Goal: Task Accomplishment & Management: Manage account settings

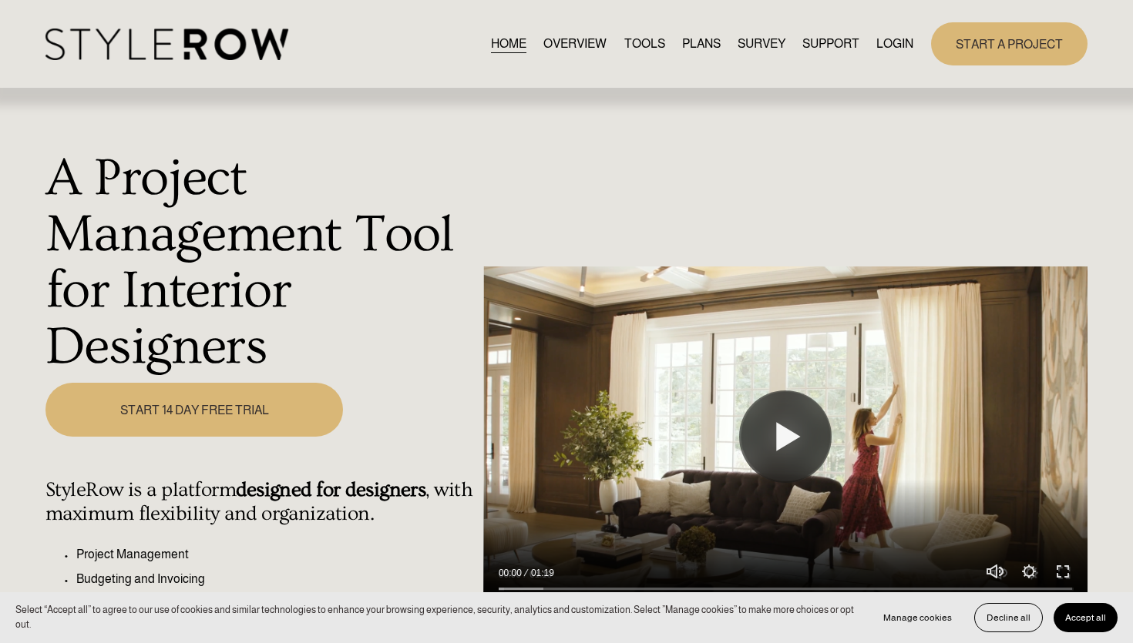
click at [904, 43] on link "LOGIN" at bounding box center [894, 43] width 37 height 21
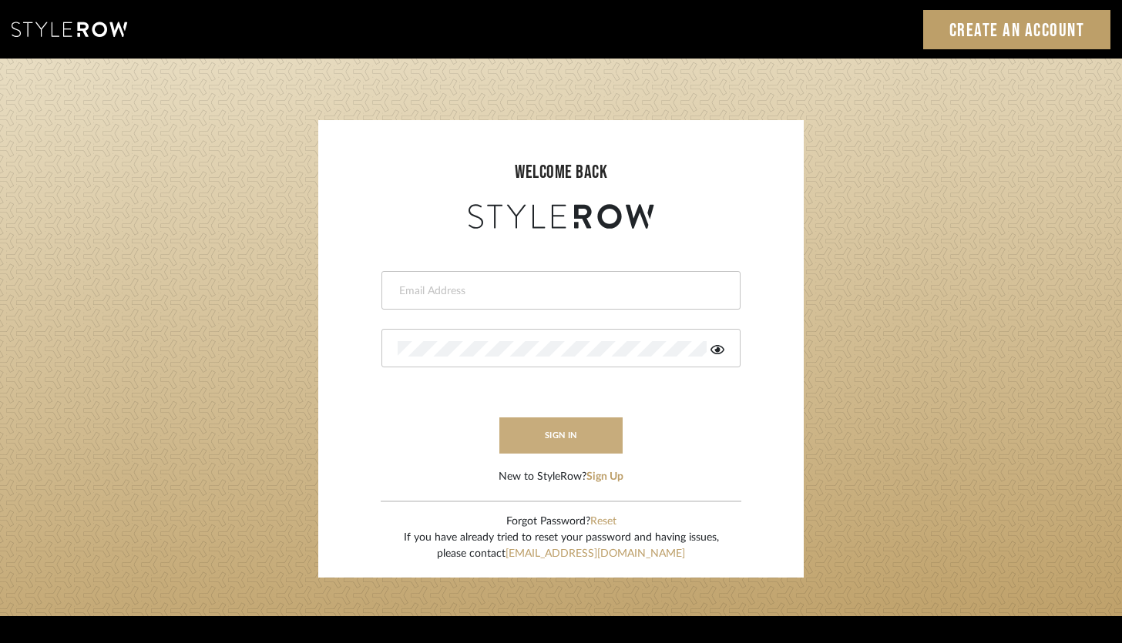
type input "[PERSON_NAME][EMAIL_ADDRESS][DOMAIN_NAME]"
click at [573, 444] on button "sign in" at bounding box center [560, 436] width 123 height 36
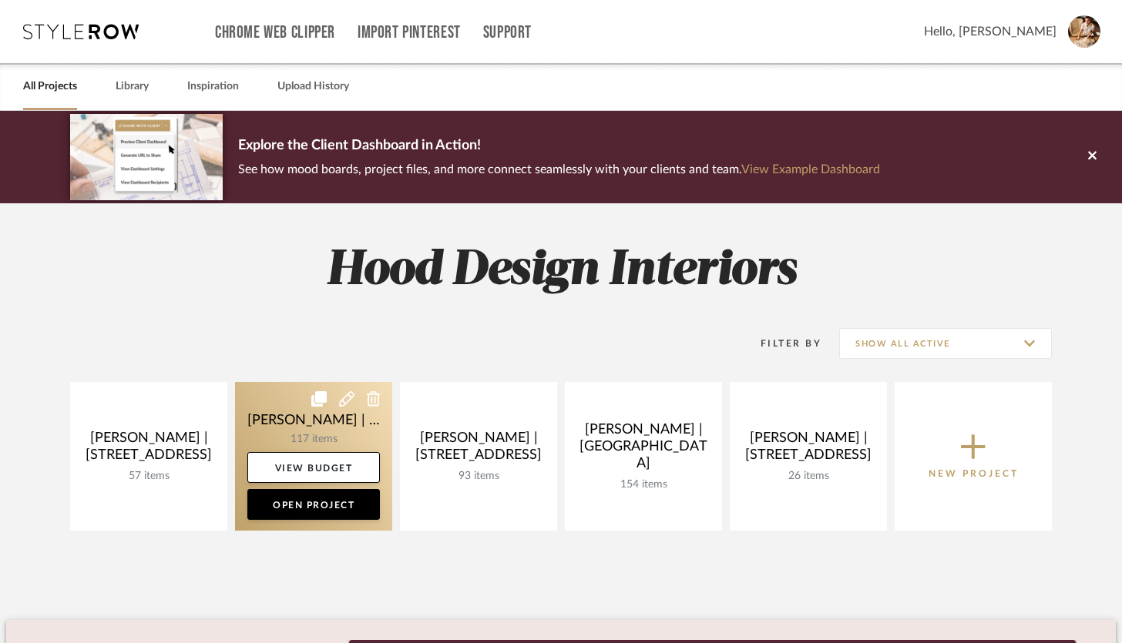
click at [332, 432] on link at bounding box center [313, 456] width 157 height 149
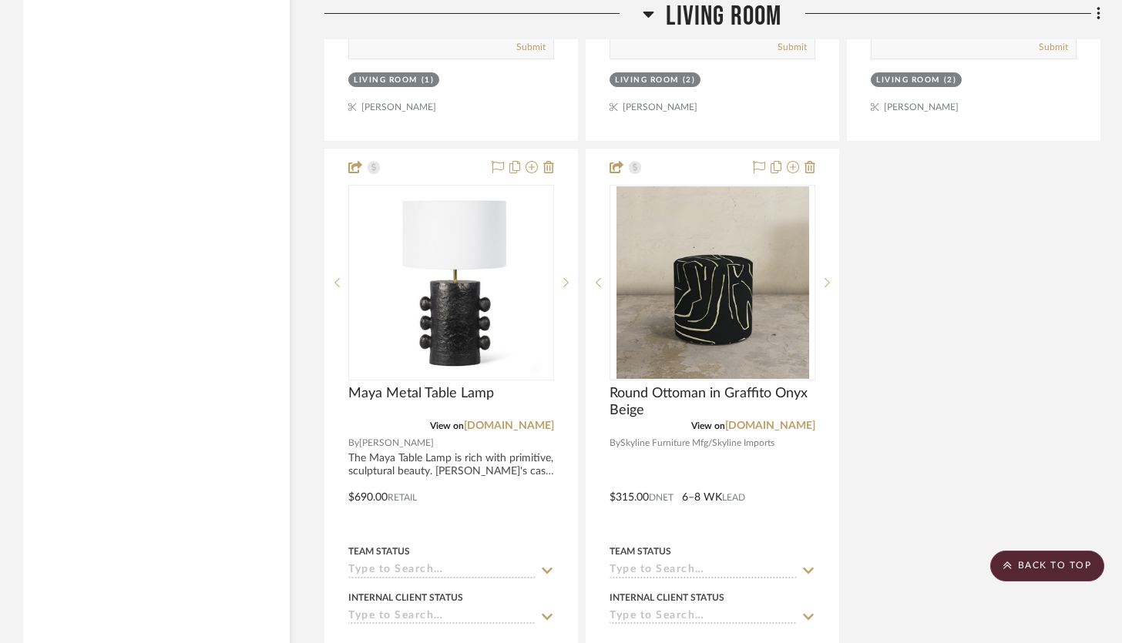
scroll to position [3977, 0]
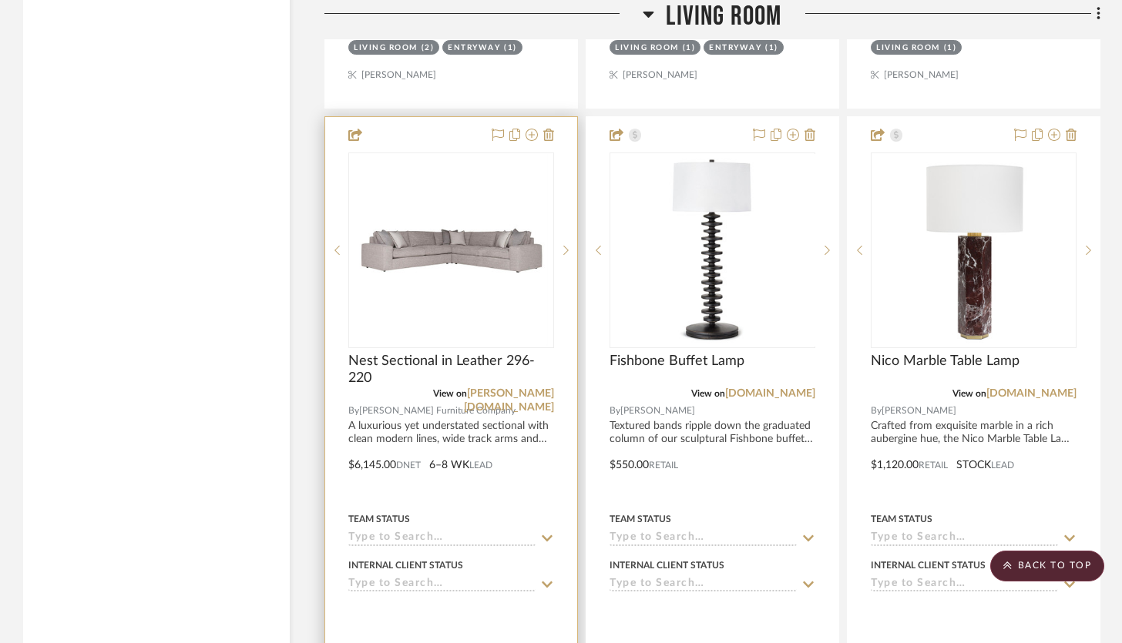
click at [454, 117] on div at bounding box center [451, 454] width 252 height 674
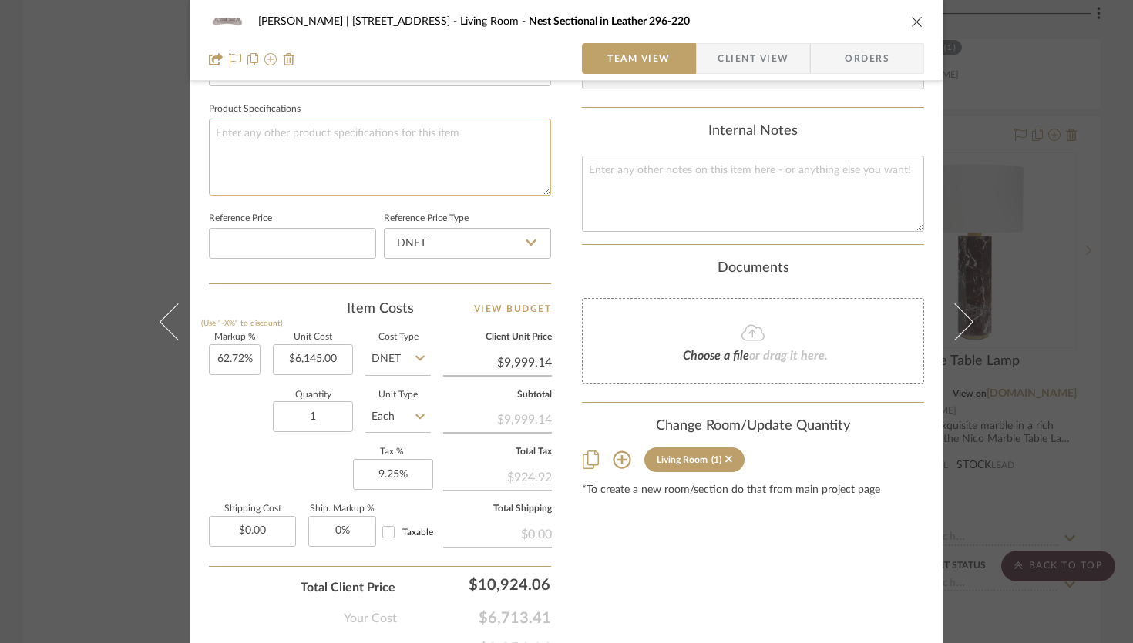
scroll to position [744, 0]
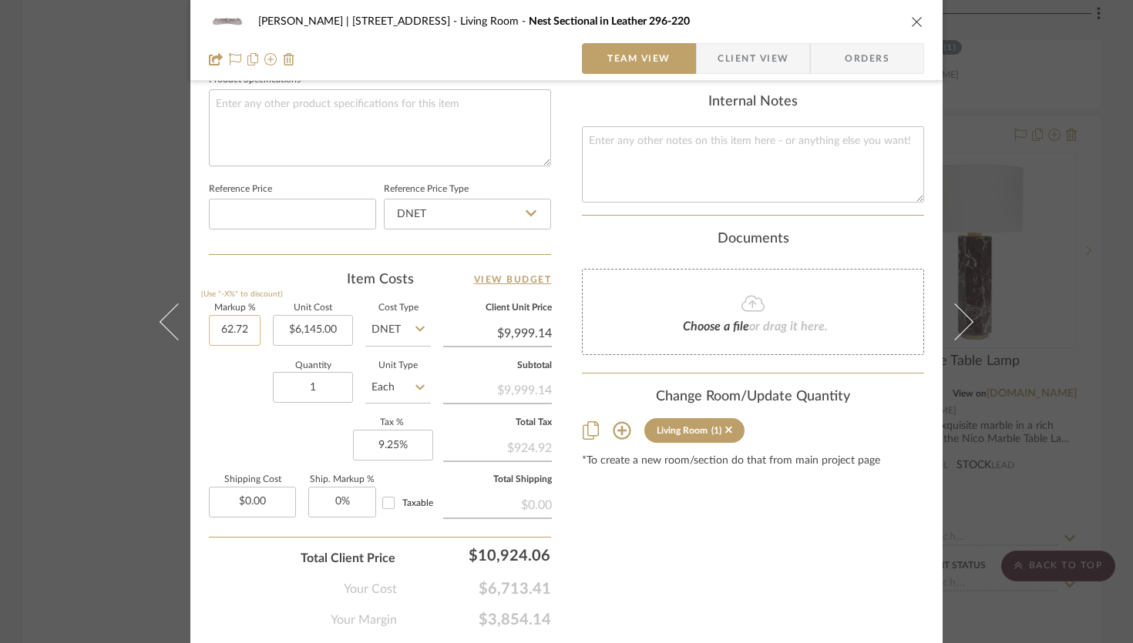
click at [243, 331] on input "62.72" at bounding box center [235, 330] width 52 height 31
type input "50%"
type input "6145.00"
type input "$9,217.50"
type input "50"
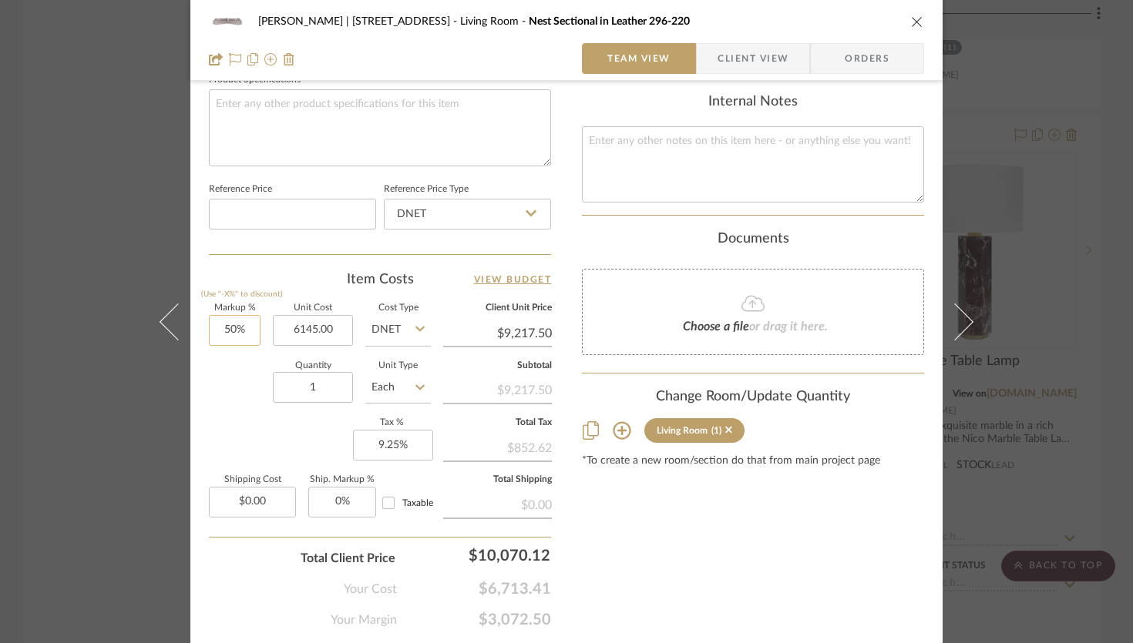
type input "$6,145.00"
click at [230, 326] on input "50" at bounding box center [235, 330] width 52 height 31
type input "40%"
type input "6145.00"
type input "$8,603.00"
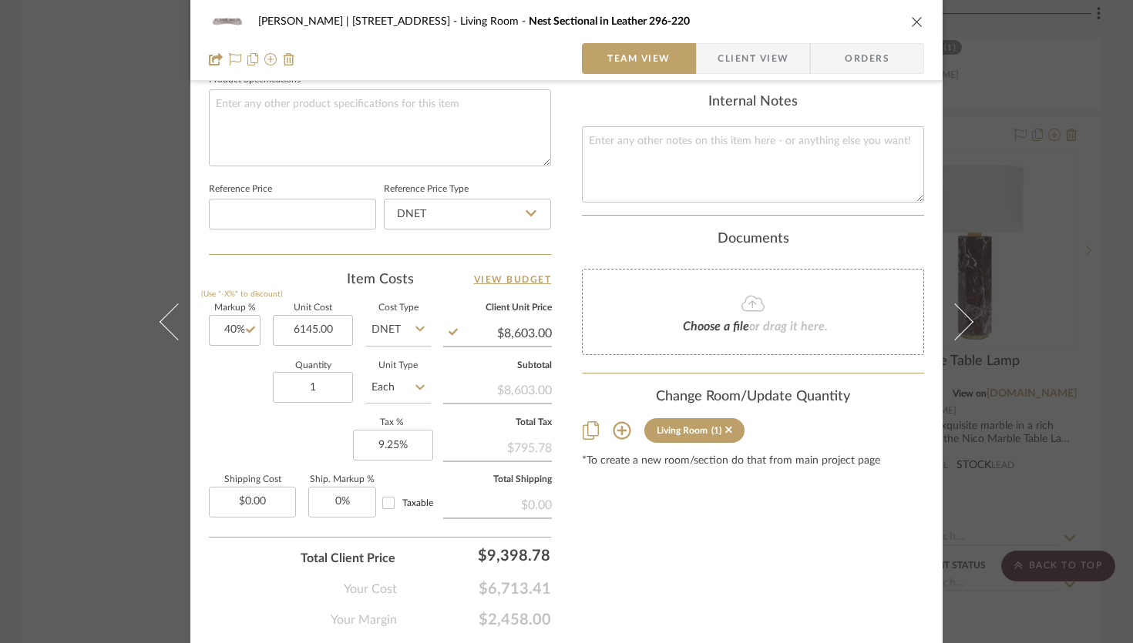
type input "$6,145.00"
click at [541, 332] on input "8603.00" at bounding box center [497, 333] width 109 height 23
type input "8999.00"
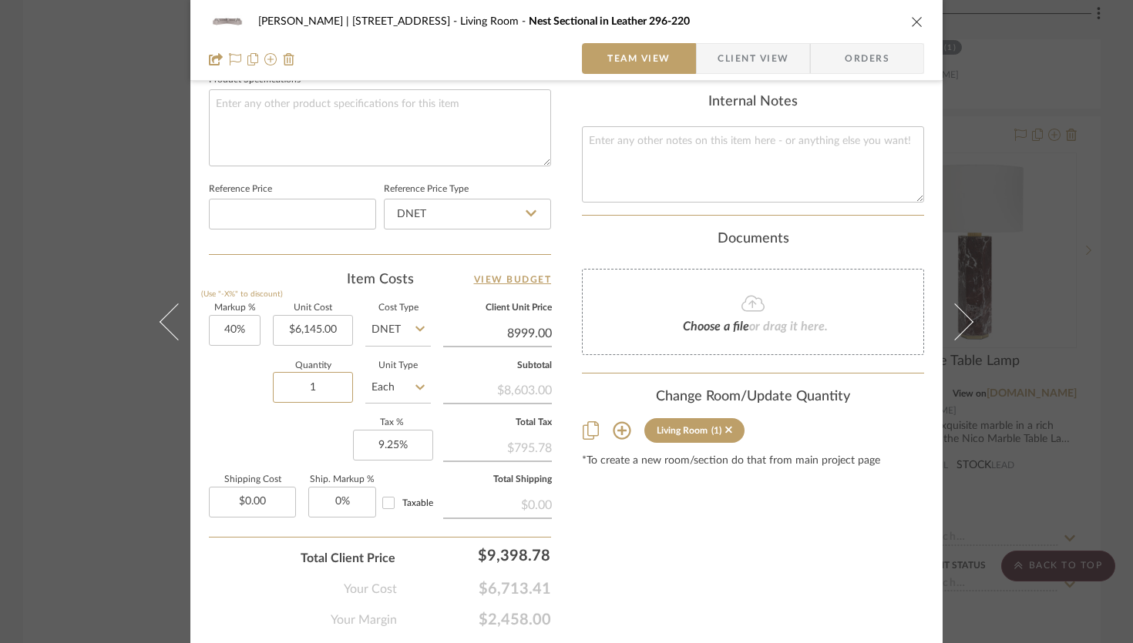
type input "46.44%"
type input "$8,999.00"
type input "$8,998.74"
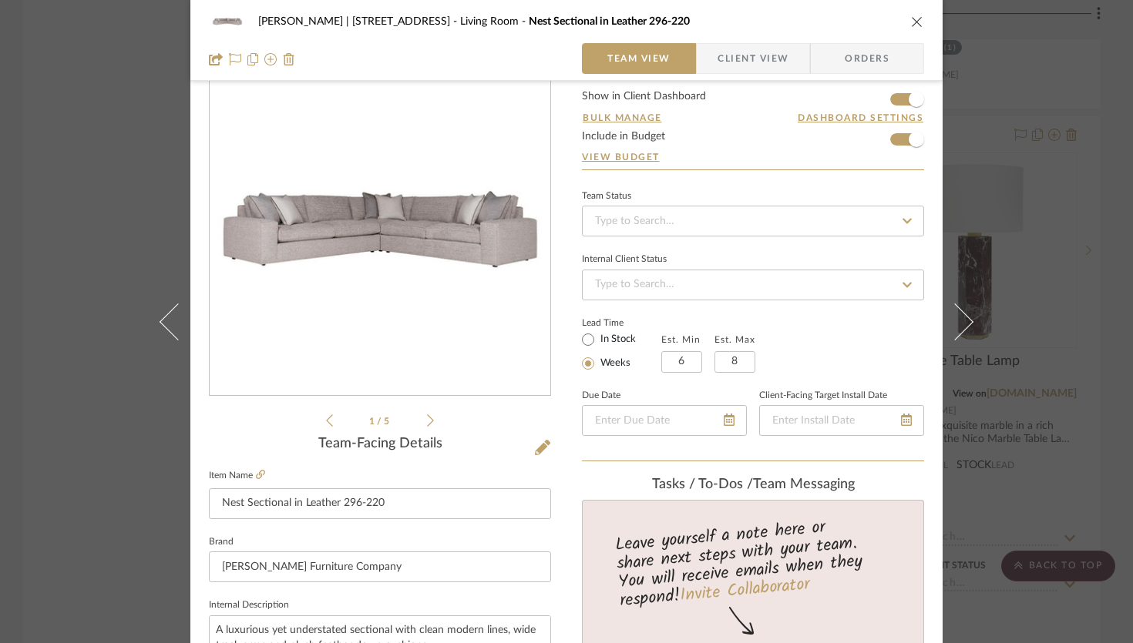
scroll to position [0, 0]
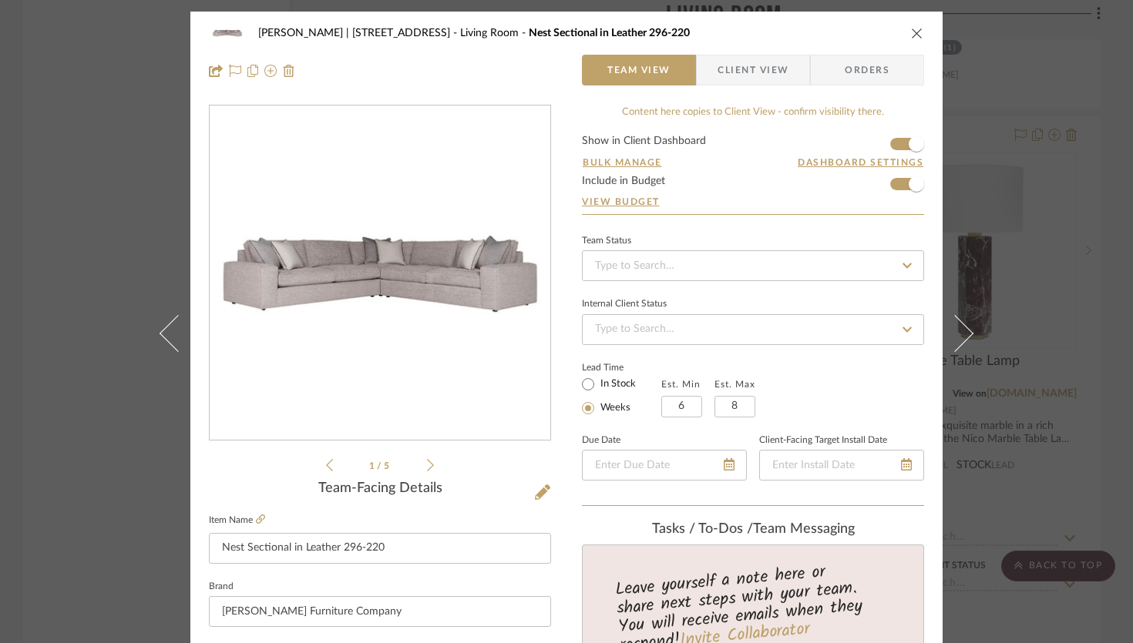
click at [773, 73] on span "Client View" at bounding box center [752, 70] width 71 height 31
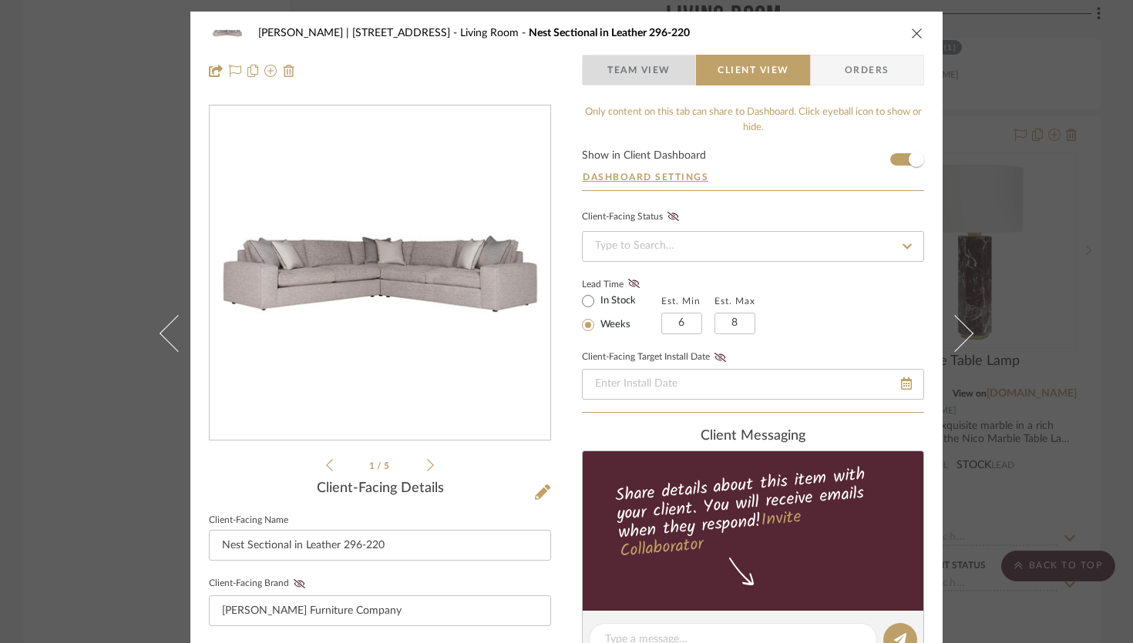
click at [666, 74] on span "Team View" at bounding box center [639, 70] width 112 height 31
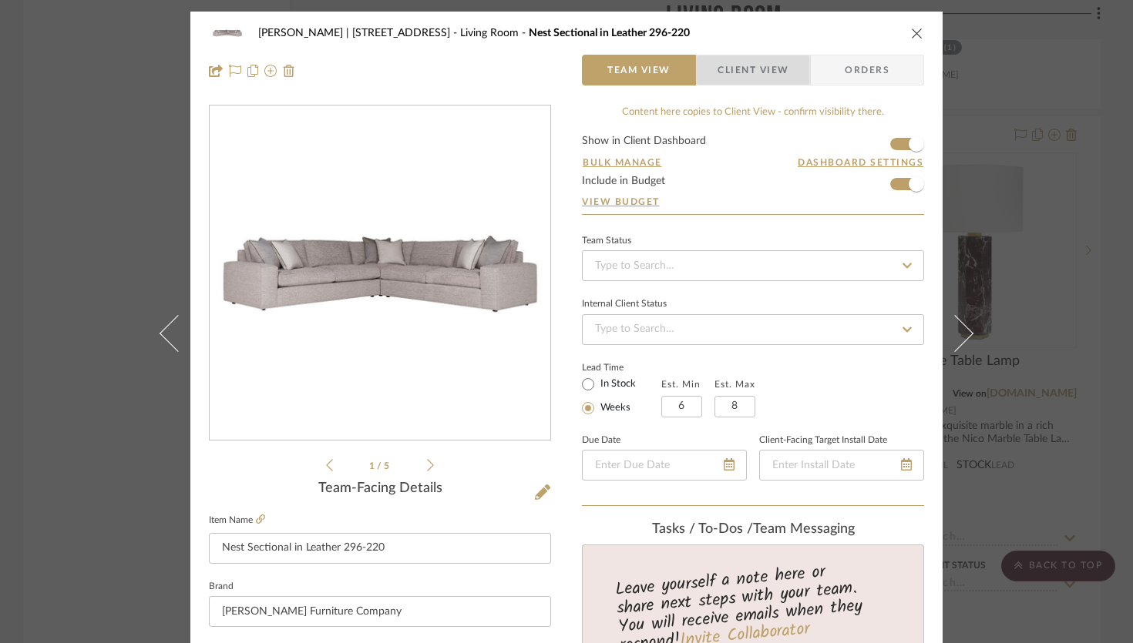
click at [747, 70] on span "Client View" at bounding box center [752, 70] width 71 height 31
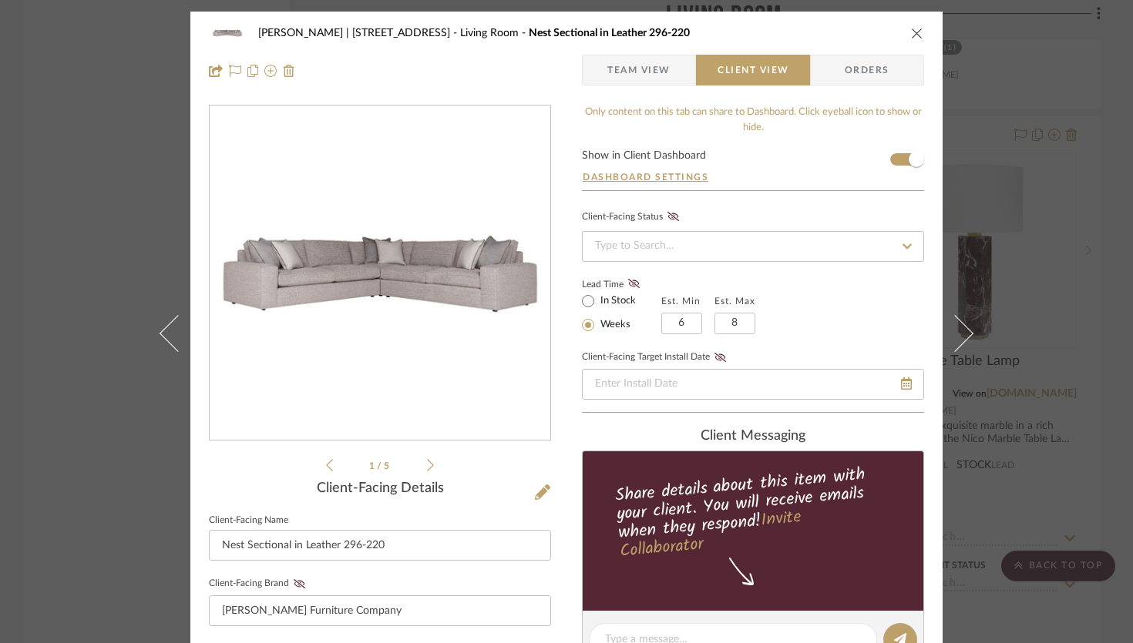
click at [649, 74] on span "Team View" at bounding box center [638, 70] width 63 height 31
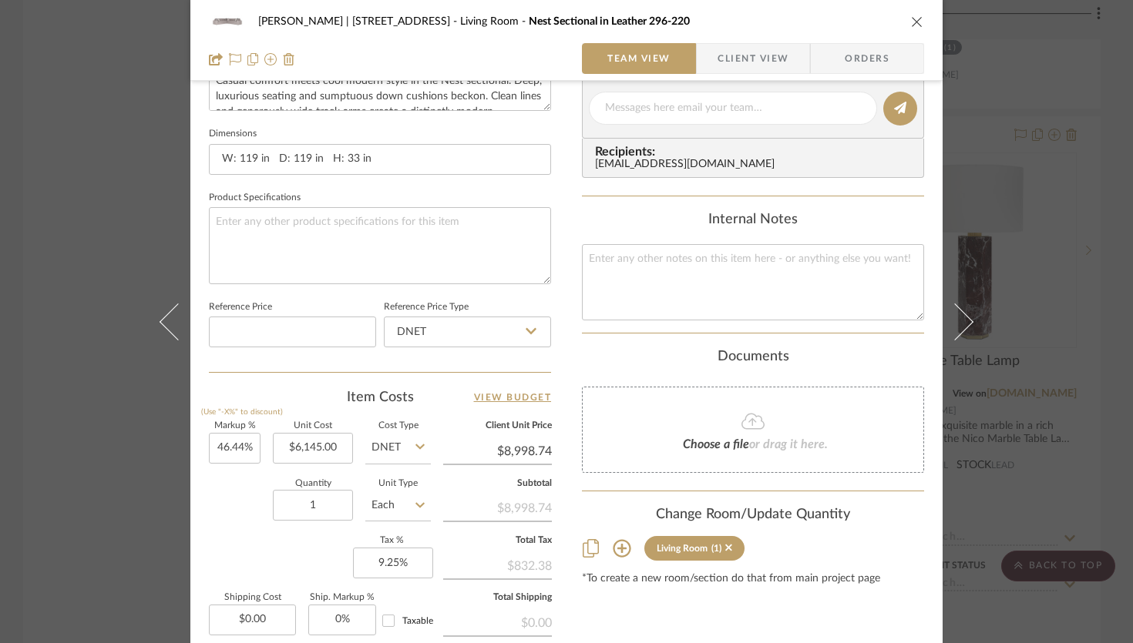
scroll to position [788, 0]
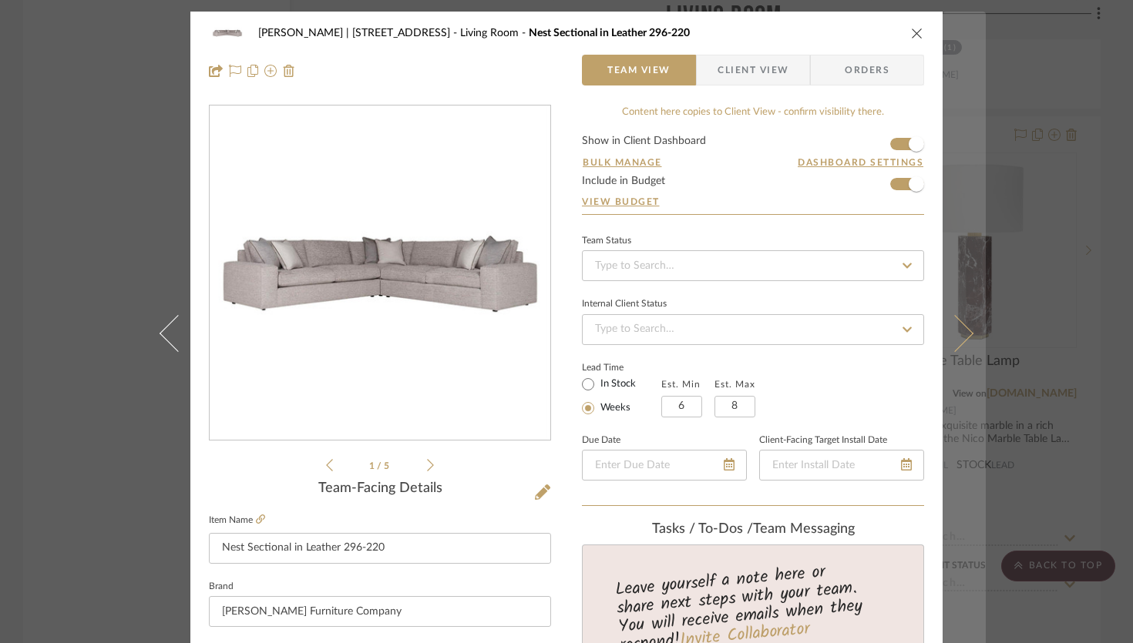
click at [959, 305] on button at bounding box center [963, 333] width 43 height 643
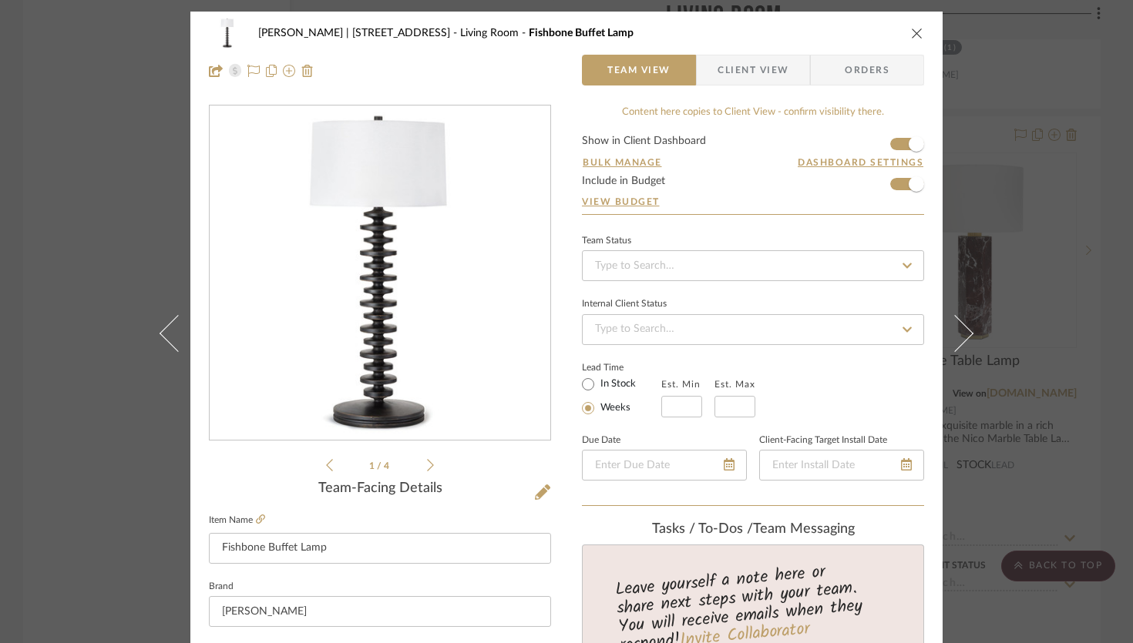
click at [911, 35] on icon "close" at bounding box center [917, 33] width 12 height 12
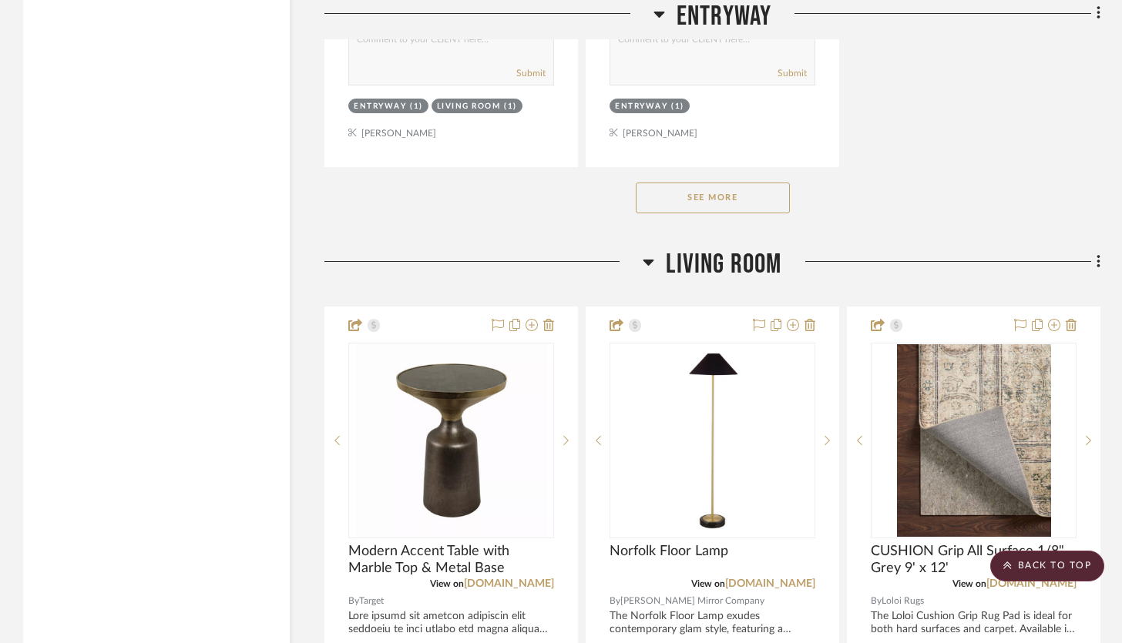
scroll to position [3057, 0]
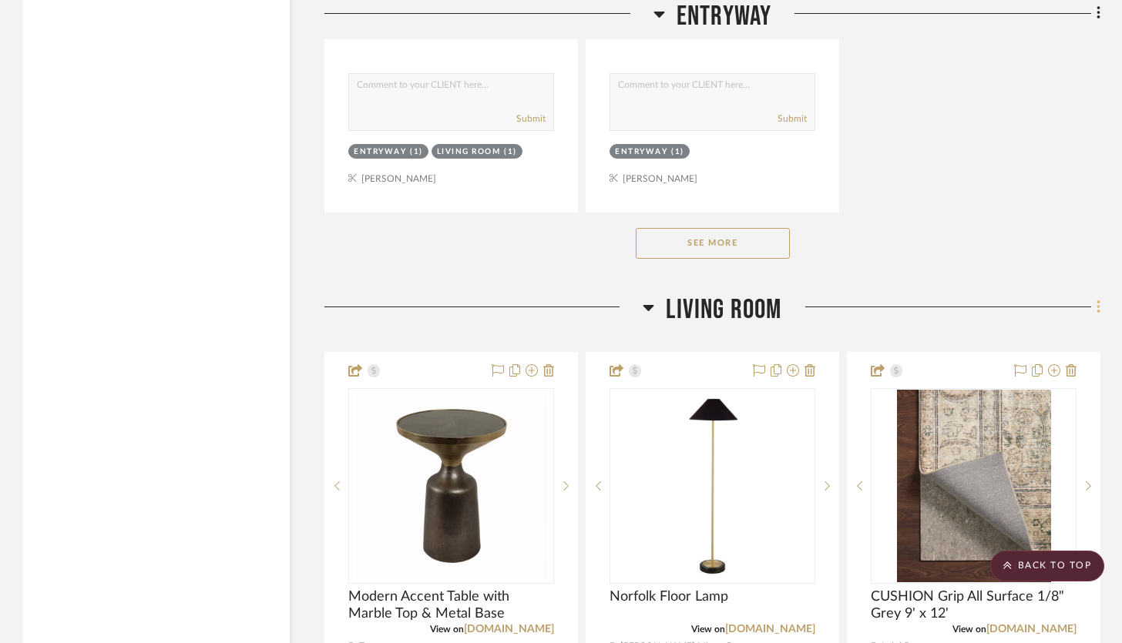
click at [1100, 299] on icon at bounding box center [1098, 307] width 5 height 17
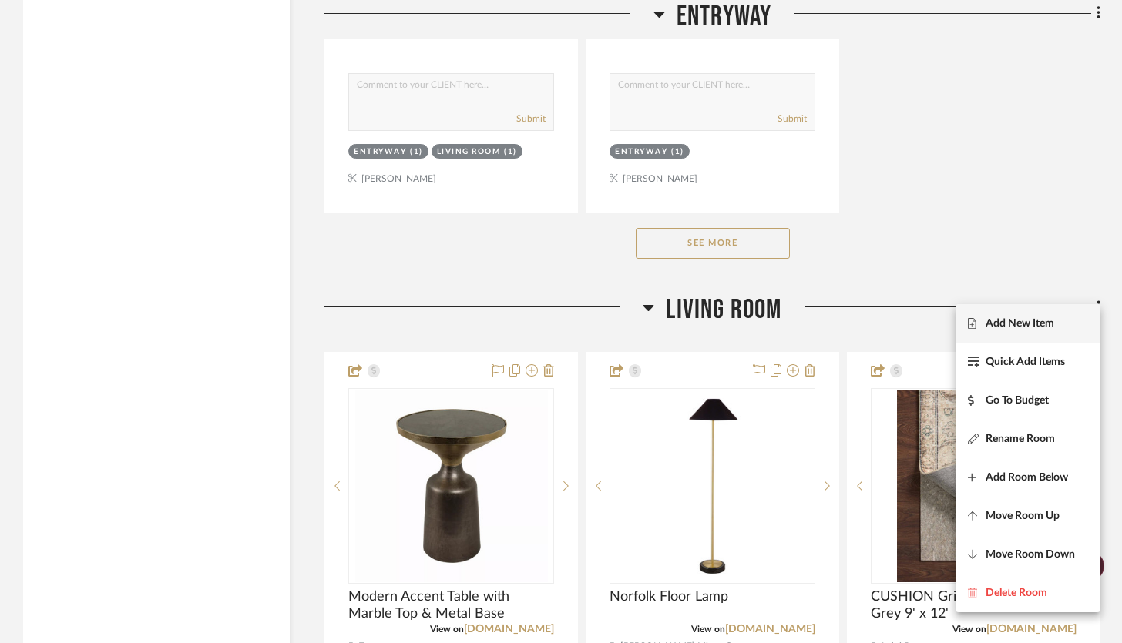
click at [1034, 331] on button "Add New Item" at bounding box center [1027, 323] width 145 height 39
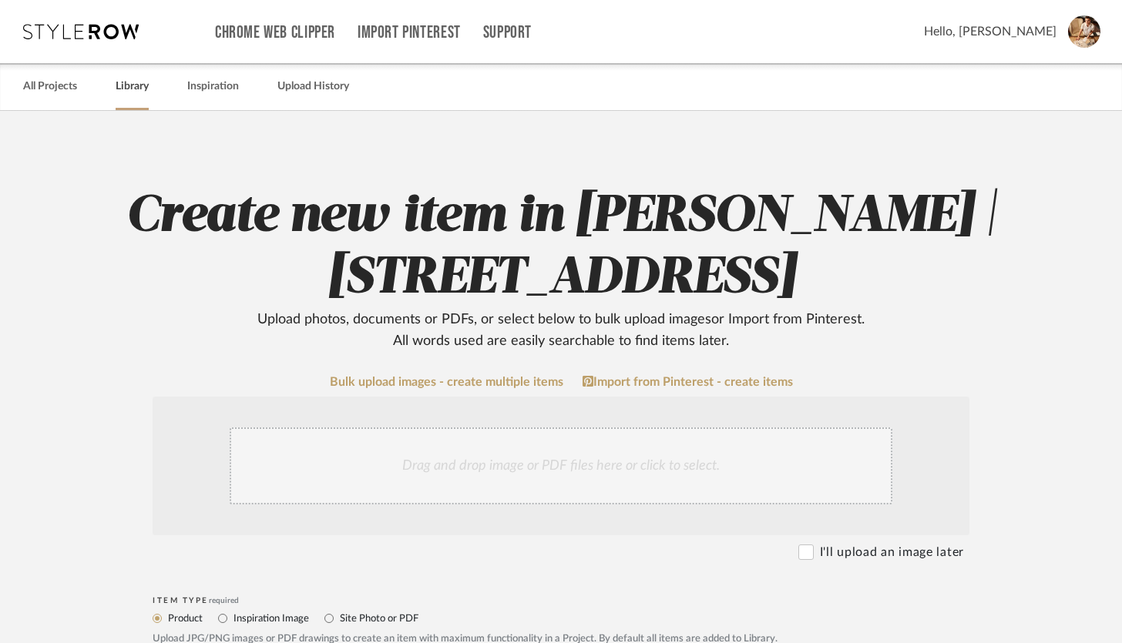
click at [138, 82] on link "Library" at bounding box center [132, 86] width 33 height 21
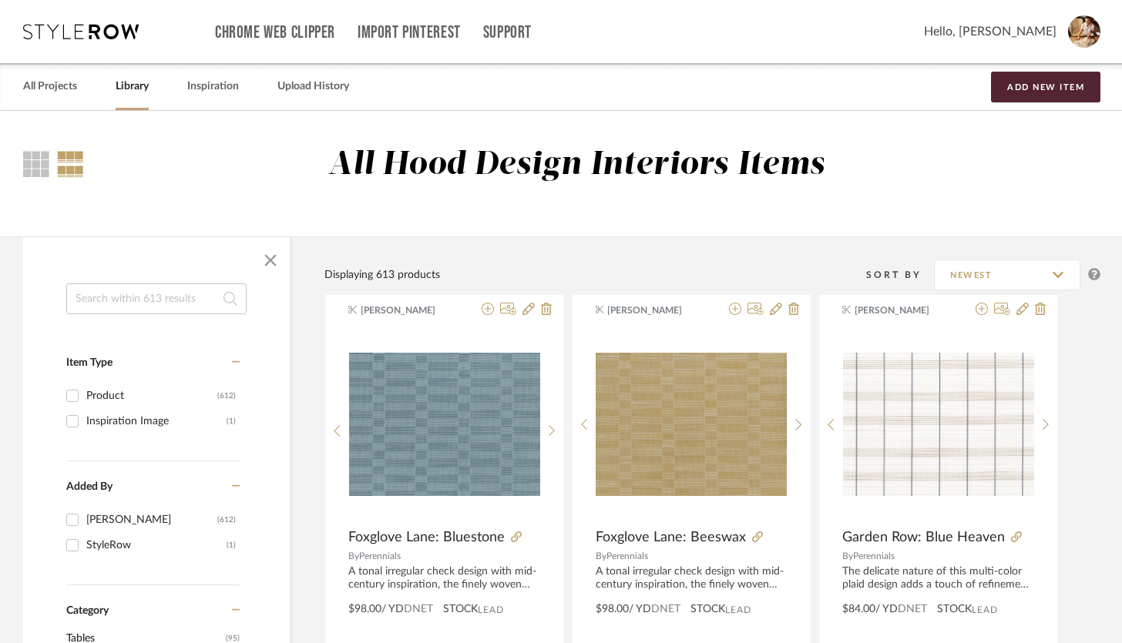
click at [194, 284] on input at bounding box center [156, 299] width 180 height 31
click at [166, 294] on input at bounding box center [156, 299] width 180 height 31
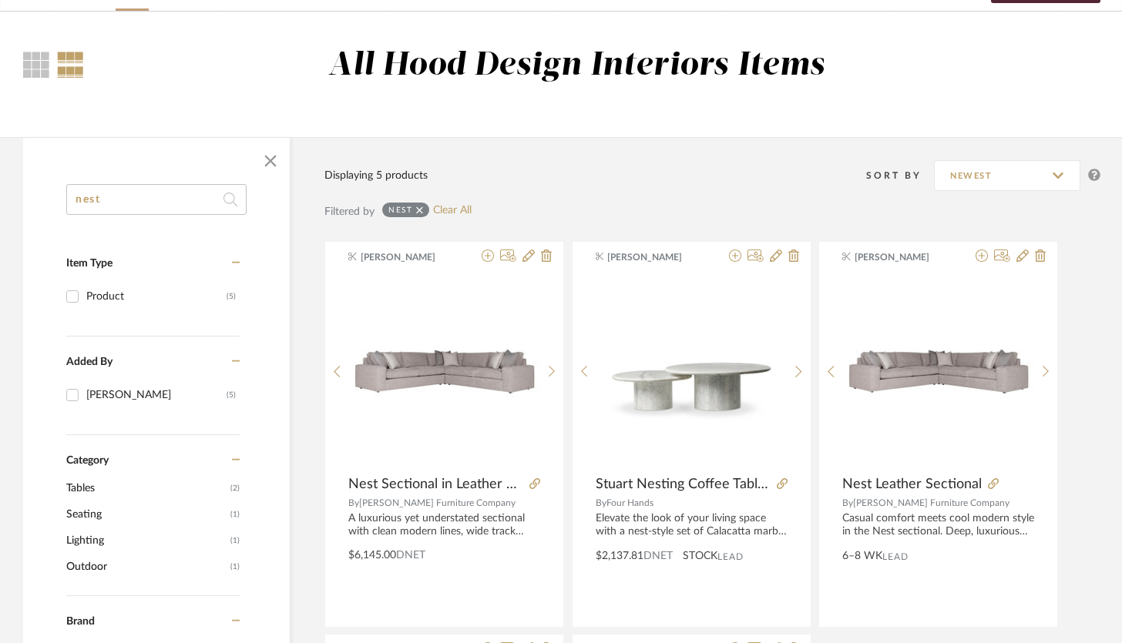
scroll to position [122, 0]
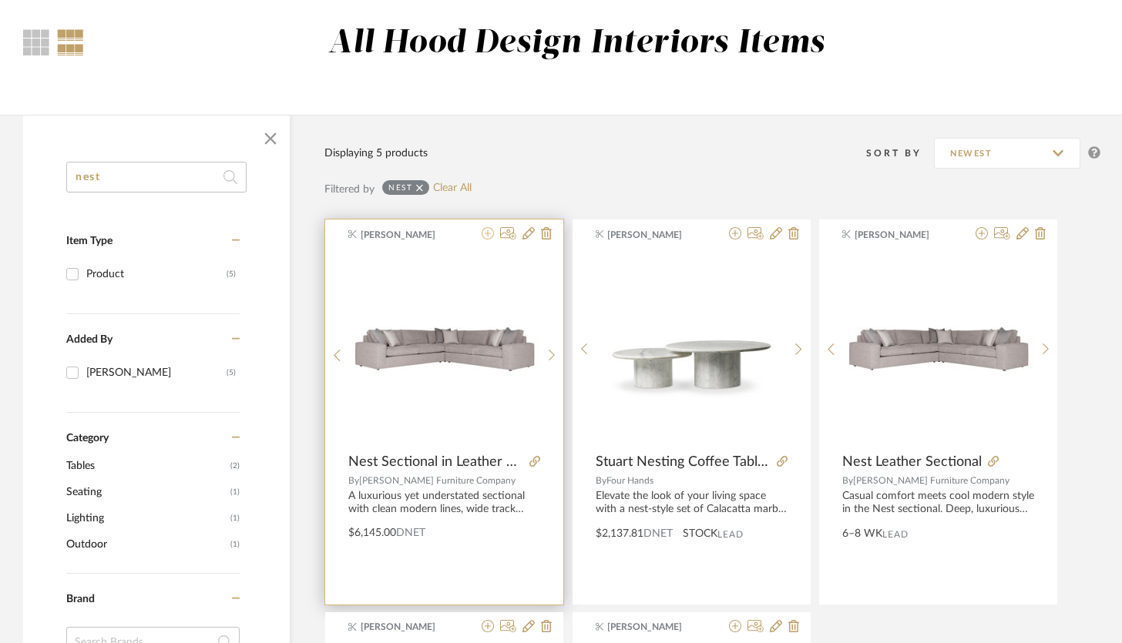
type input "nest"
click at [488, 232] on icon at bounding box center [488, 233] width 12 height 12
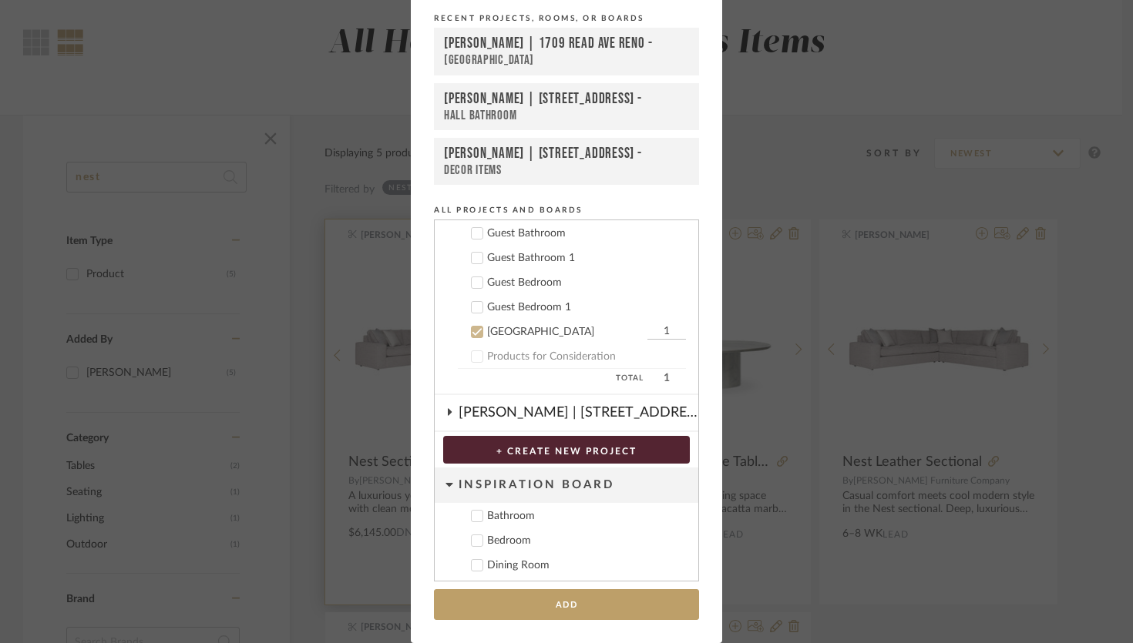
scroll to position [502, 0]
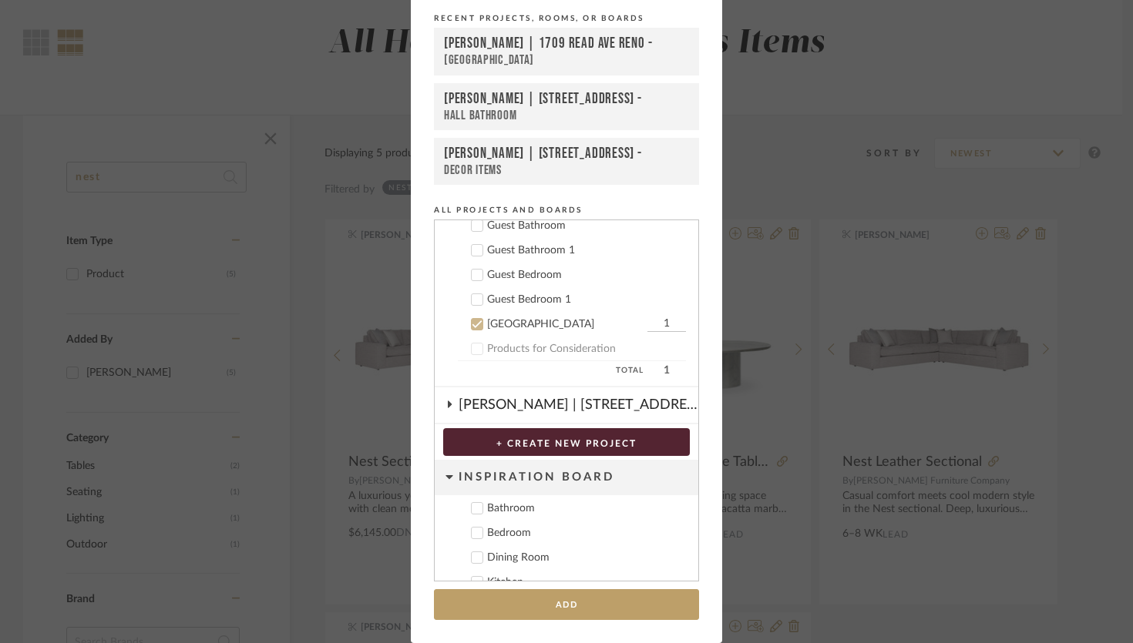
click at [473, 321] on icon at bounding box center [477, 324] width 11 height 11
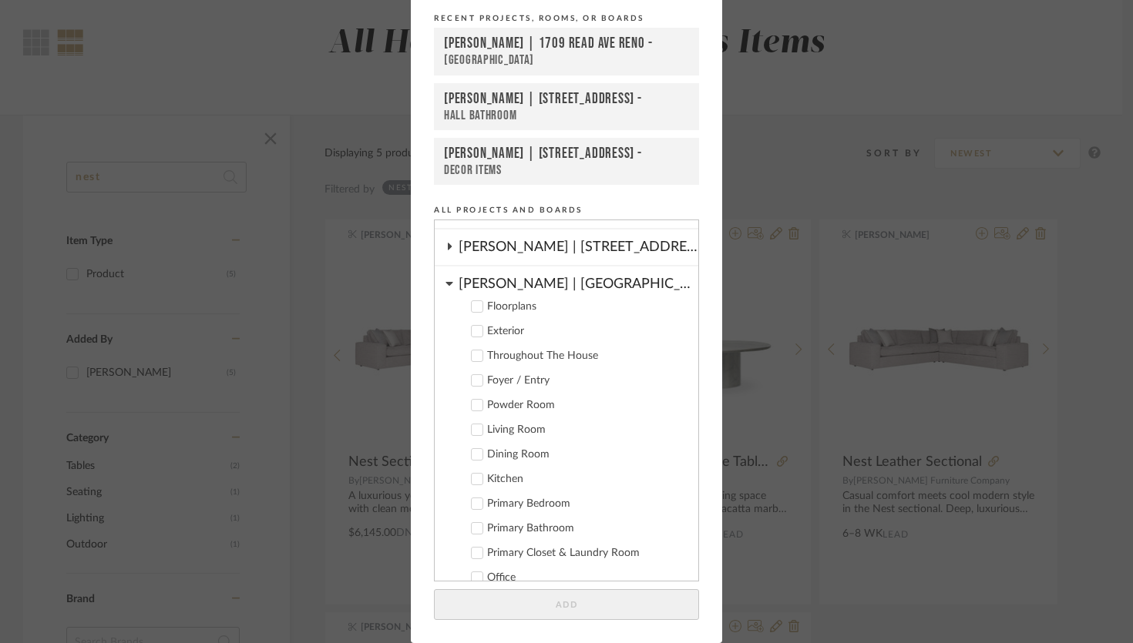
scroll to position [0, 0]
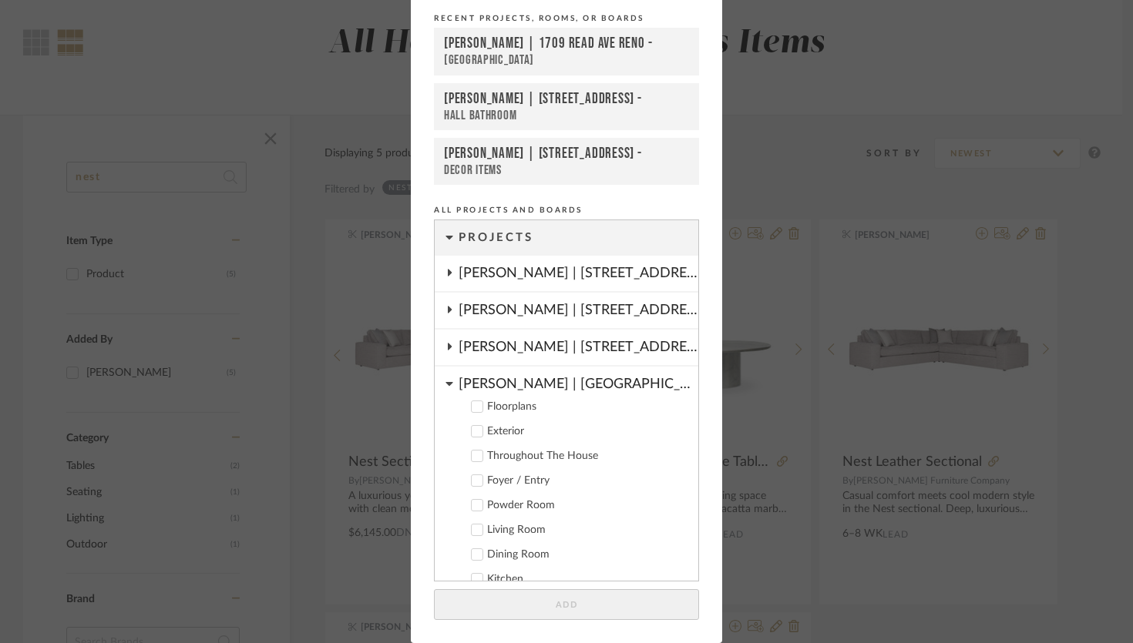
click at [450, 317] on cdk-nested-tree-node "Jeremy French | 1724 W 39th St" at bounding box center [567, 311] width 264 height 37
click at [458, 318] on div "Jeremy French | 1724 W 39th St" at bounding box center [578, 310] width 240 height 35
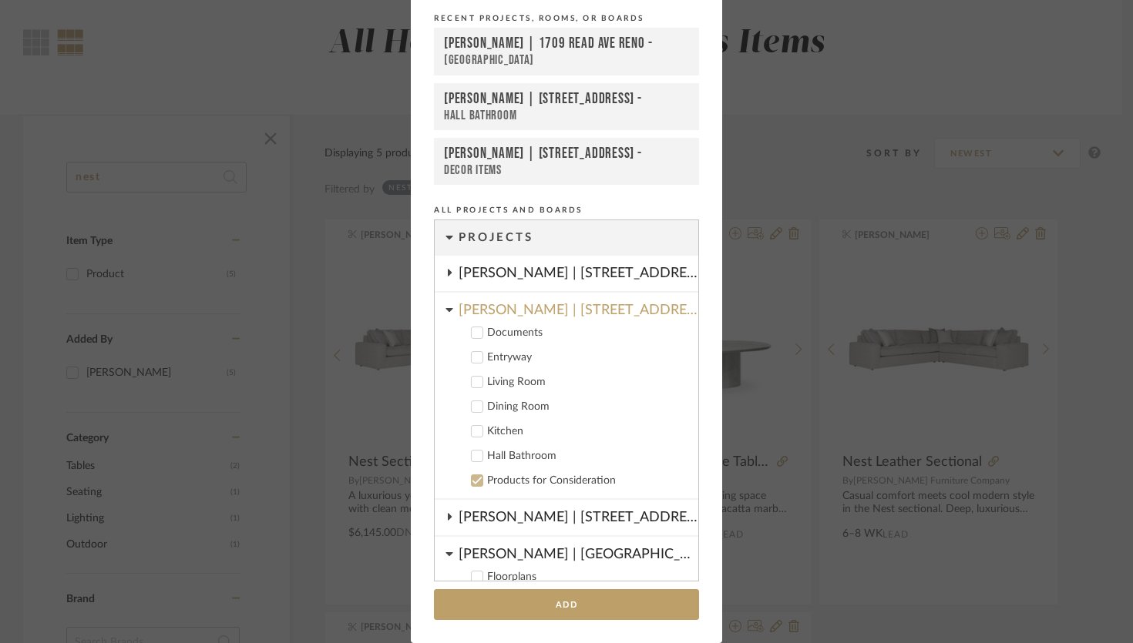
click at [473, 379] on icon at bounding box center [477, 382] width 11 height 11
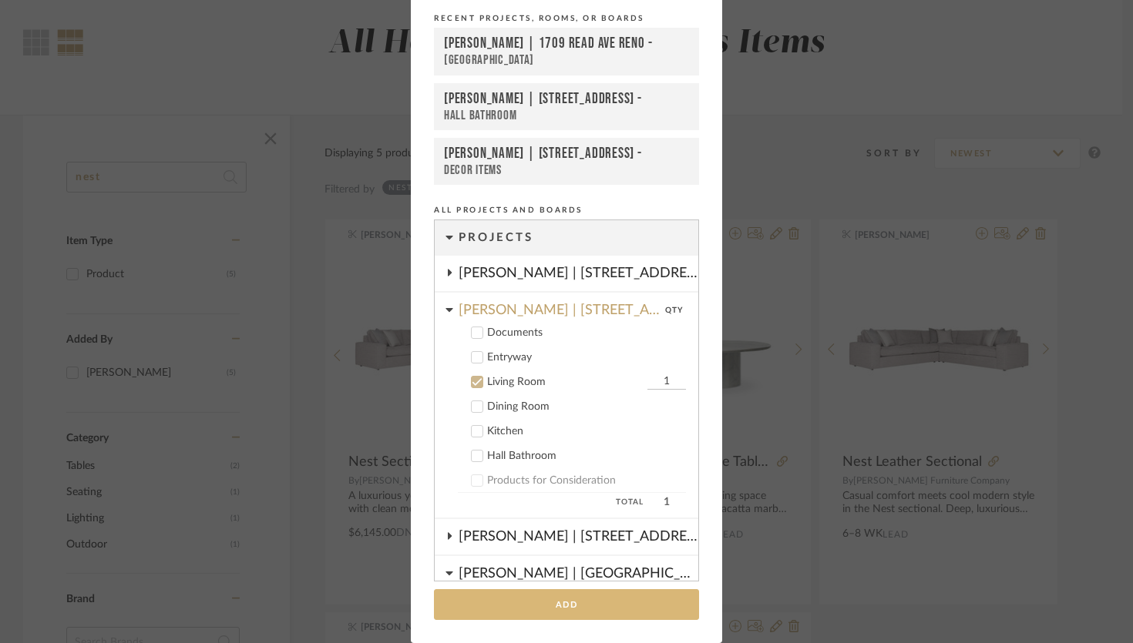
click at [569, 597] on button "Add" at bounding box center [566, 605] width 265 height 32
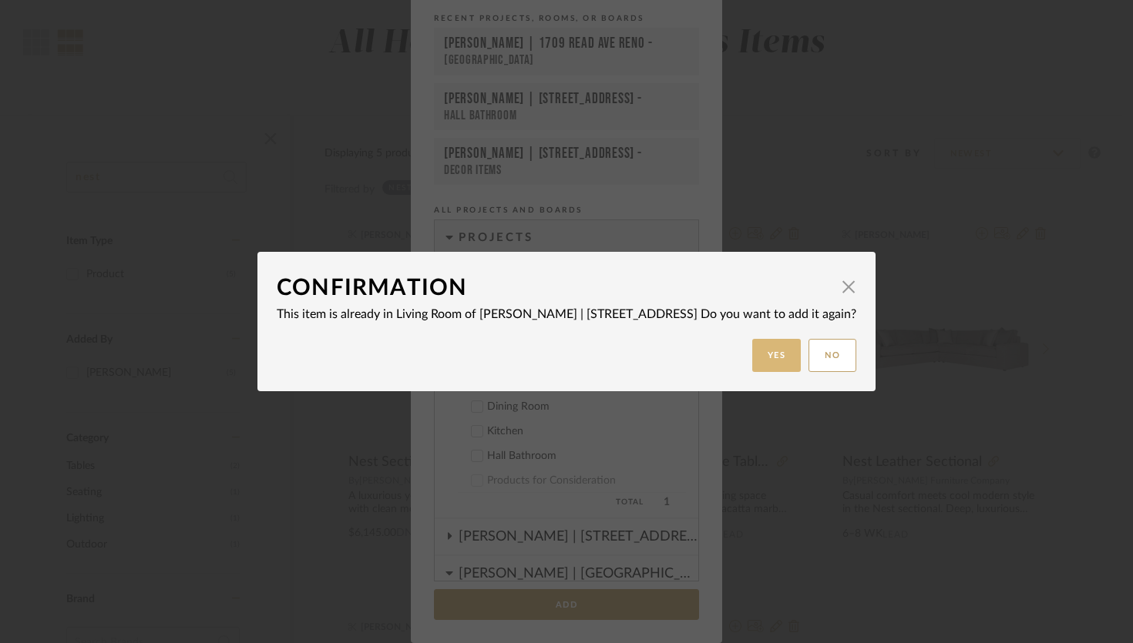
click at [752, 350] on button "Yes" at bounding box center [776, 355] width 49 height 33
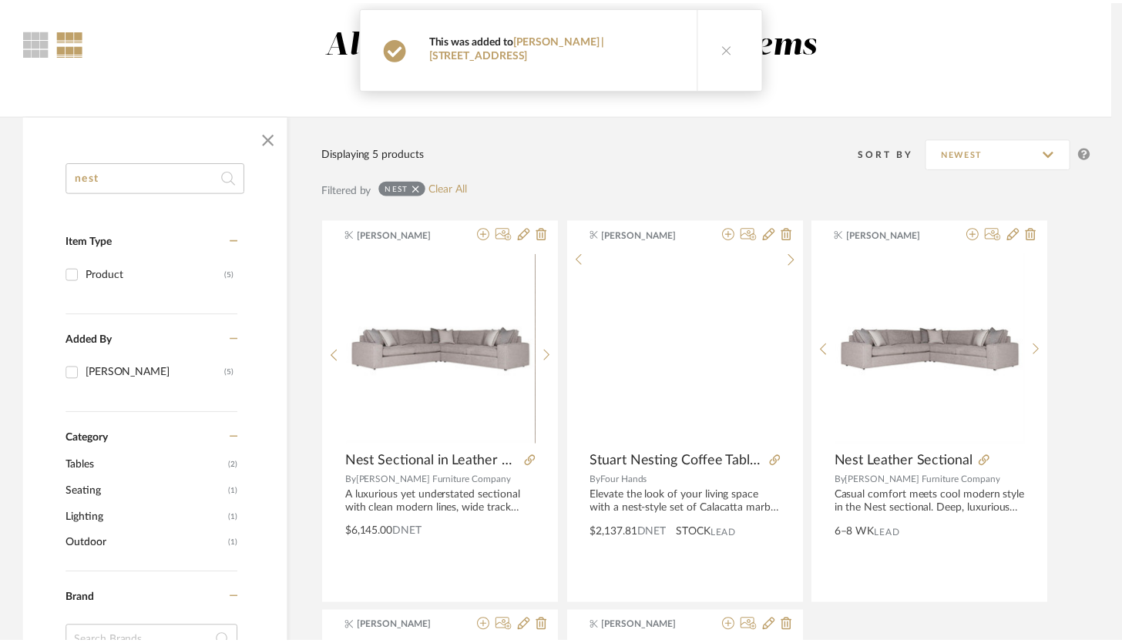
scroll to position [122, 0]
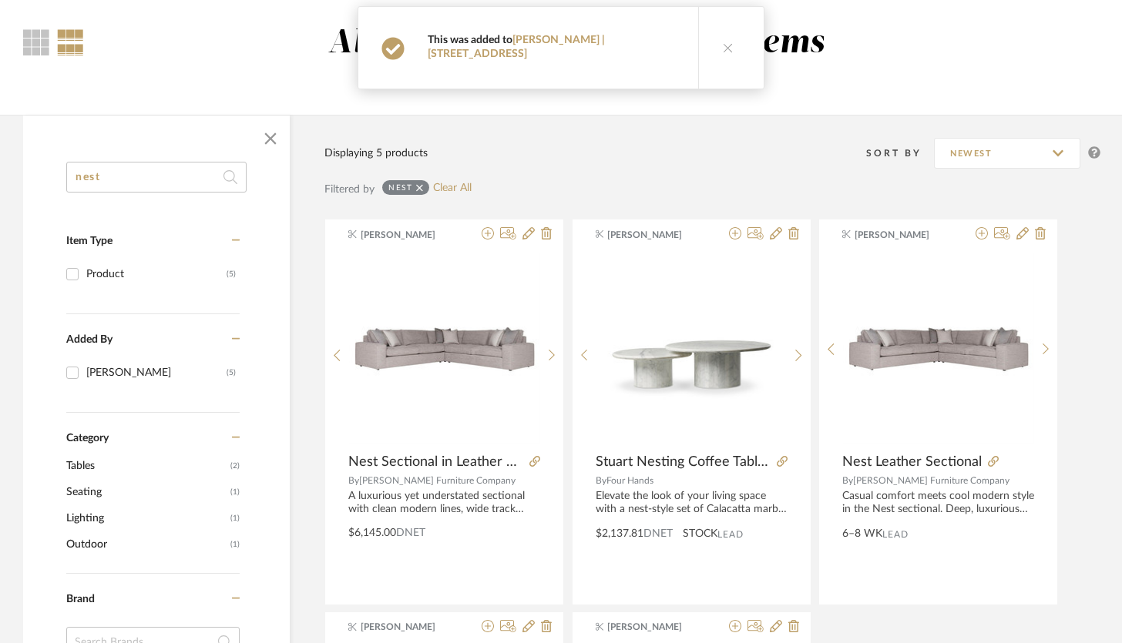
click at [717, 47] on button at bounding box center [727, 48] width 59 height 82
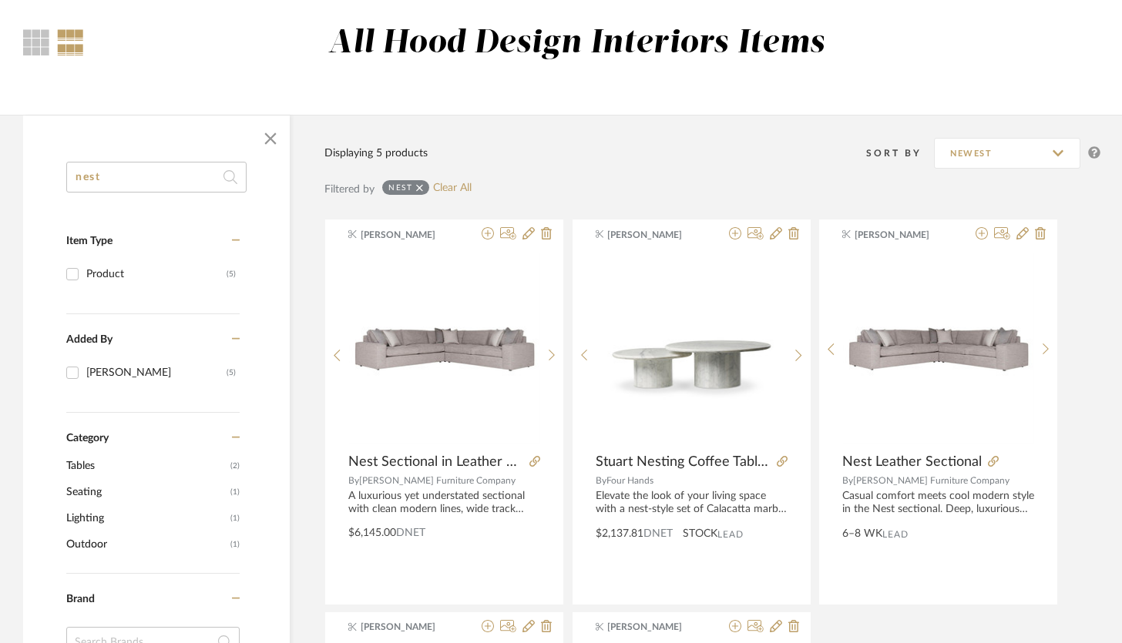
scroll to position [0, 0]
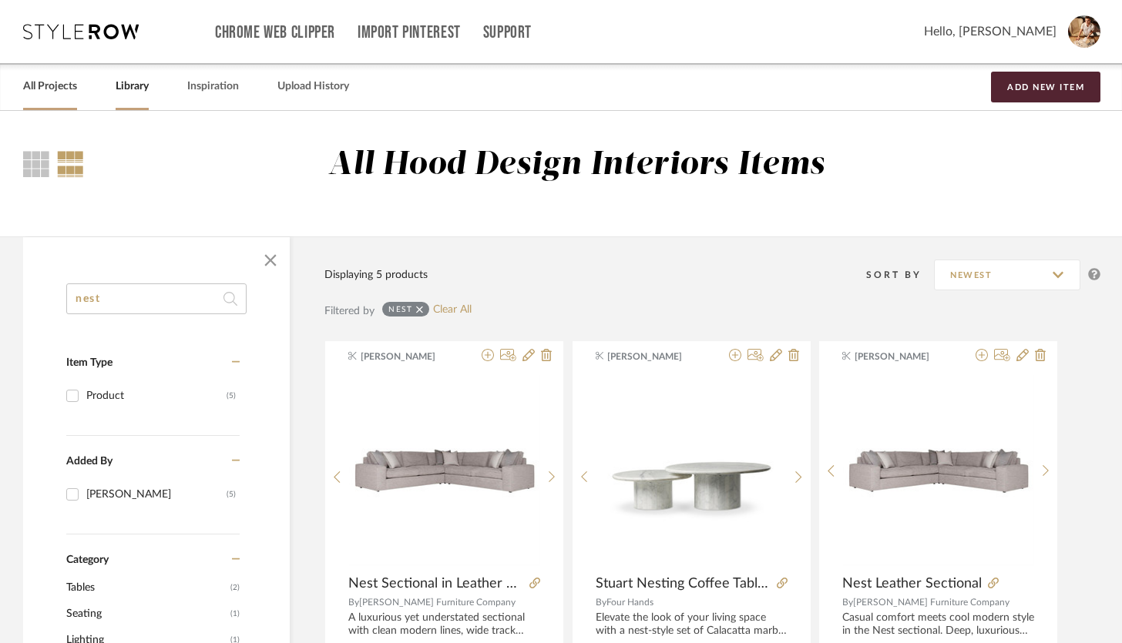
click at [63, 87] on link "All Projects" at bounding box center [50, 86] width 54 height 21
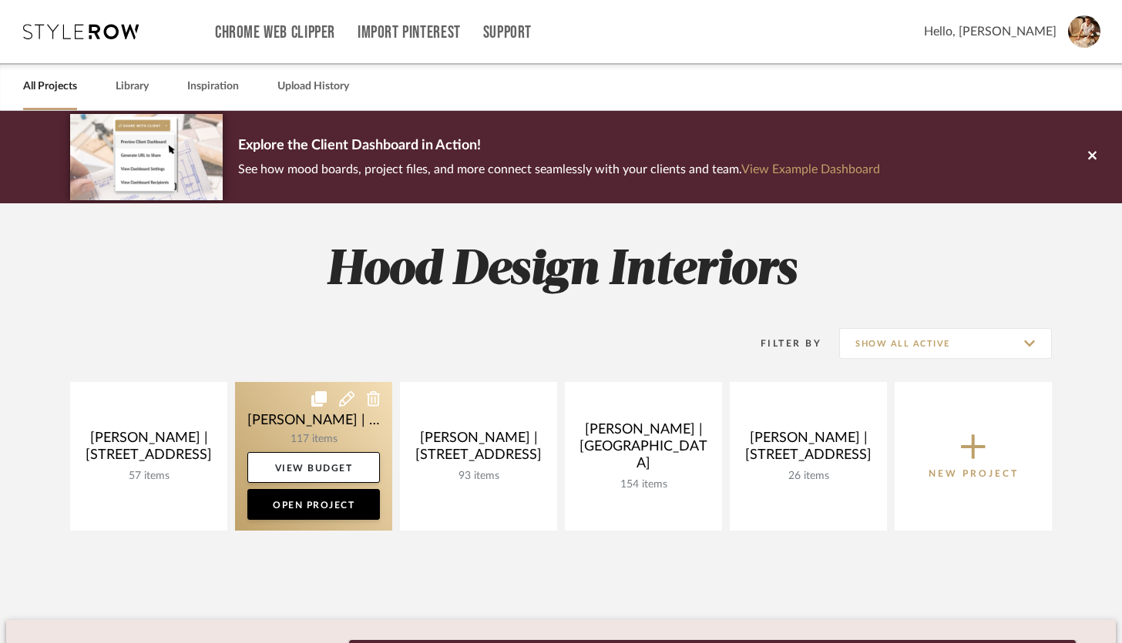
click at [290, 441] on link at bounding box center [313, 456] width 157 height 149
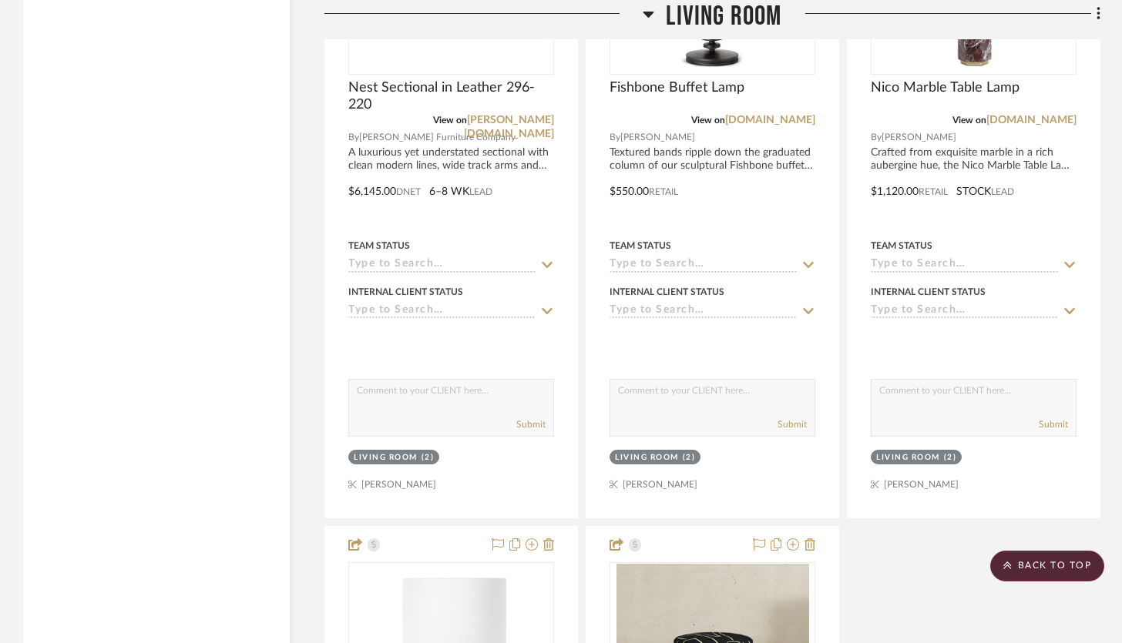
scroll to position [4068, 0]
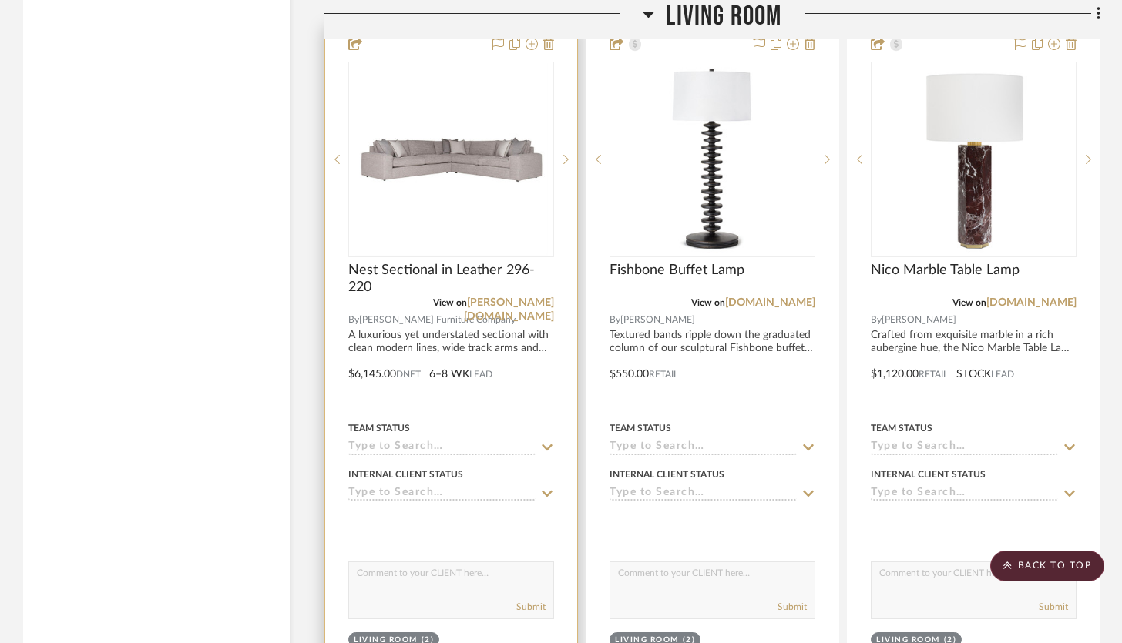
click at [555, 370] on div at bounding box center [451, 363] width 252 height 674
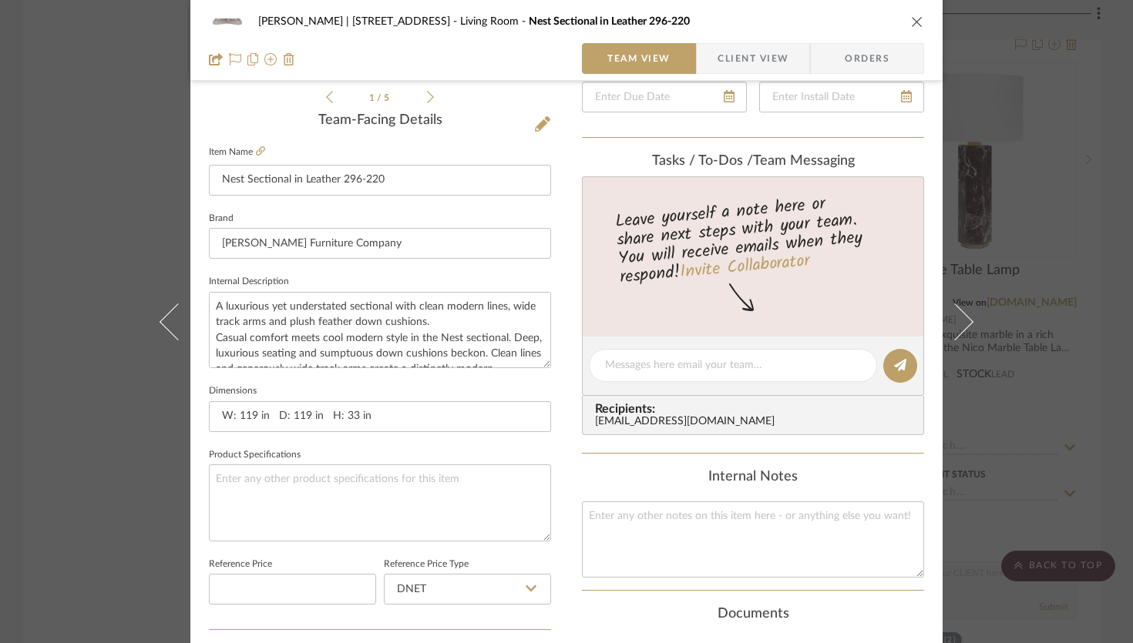
scroll to position [693, 0]
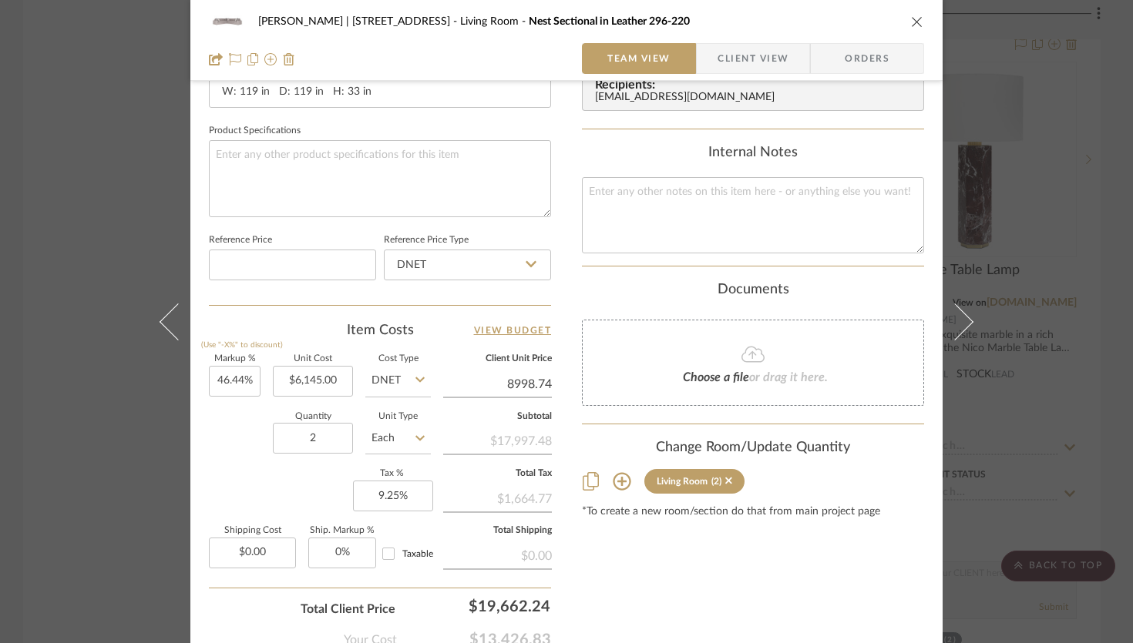
click at [540, 378] on input "8998.74" at bounding box center [497, 384] width 109 height 23
type input "$8,999.00"
click at [532, 381] on input "8998.74" at bounding box center [497, 384] width 109 height 23
click at [528, 381] on input "8998.74" at bounding box center [497, 384] width 109 height 23
type input "8999.74"
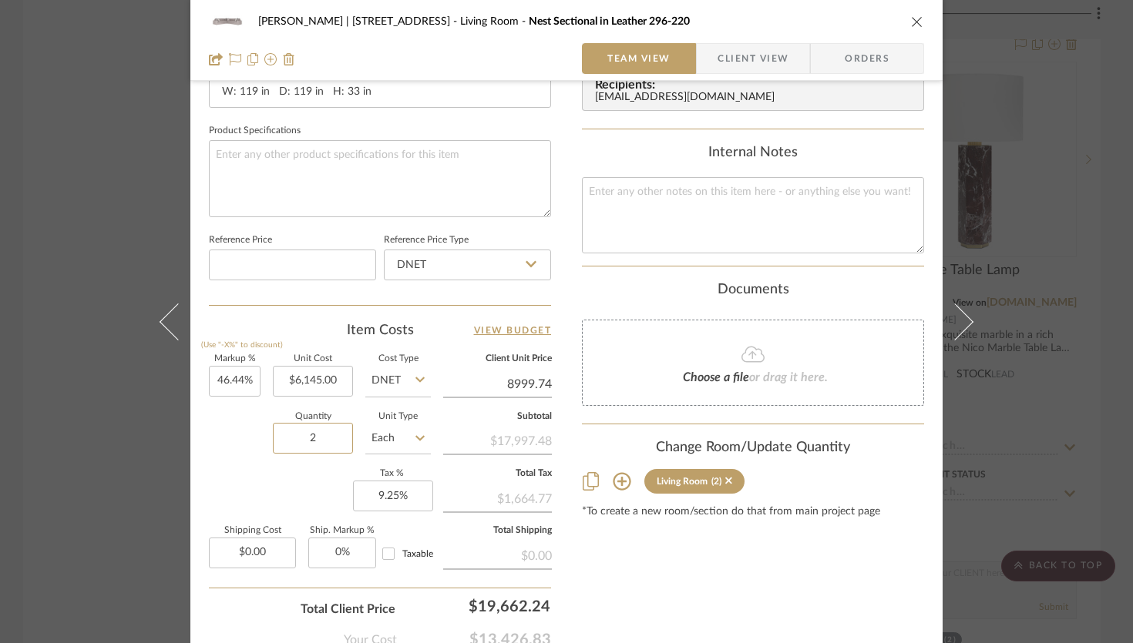
type input "46.46%"
type input "$8,999.74"
click at [547, 381] on div "Jeremy French | 1724 W 39th St Living Room Nest Sectional in Leather 296-220 Te…" at bounding box center [566, 30] width 752 height 1423
click at [542, 379] on input "8999.97" at bounding box center [497, 384] width 109 height 23
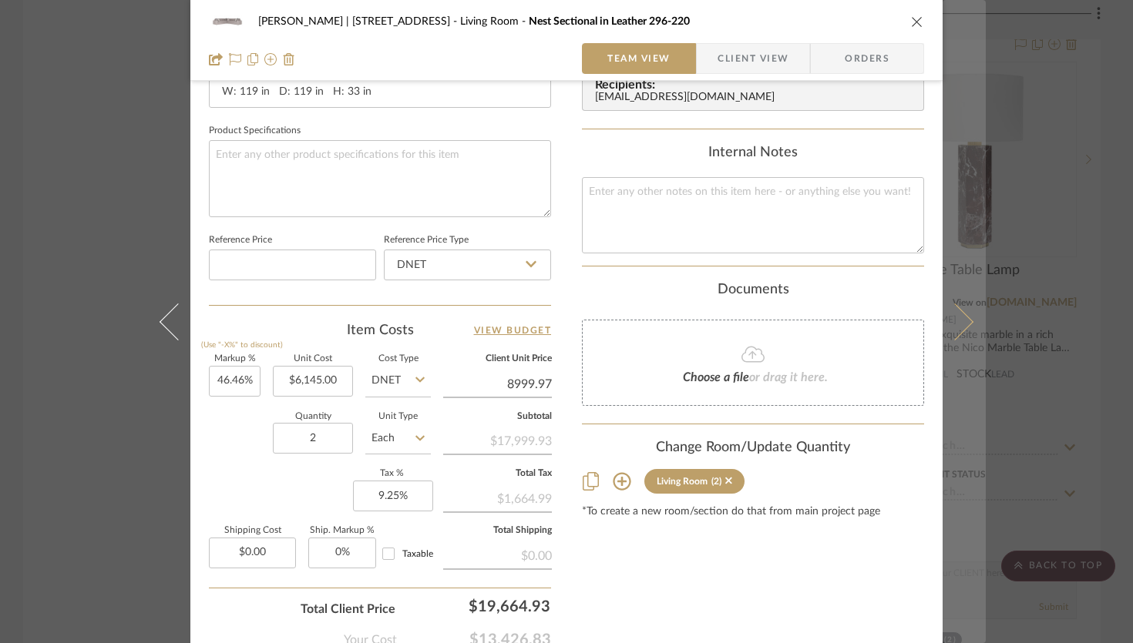
type input "$8,999.97"
click at [959, 322] on icon at bounding box center [954, 321] width 37 height 37
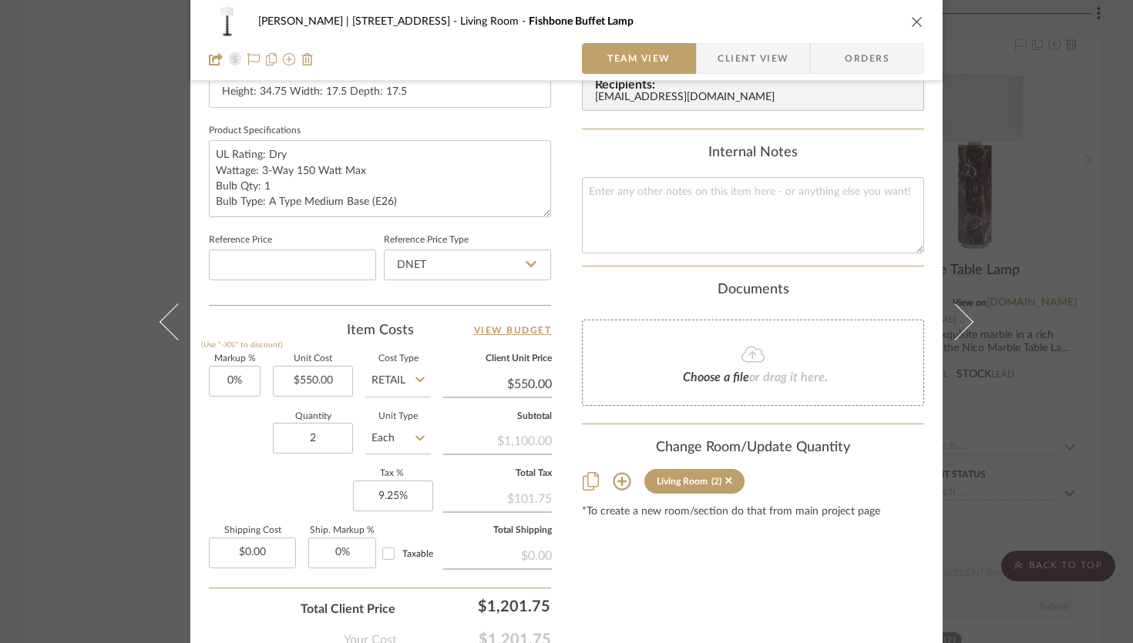
click at [911, 22] on icon "close" at bounding box center [917, 21] width 12 height 12
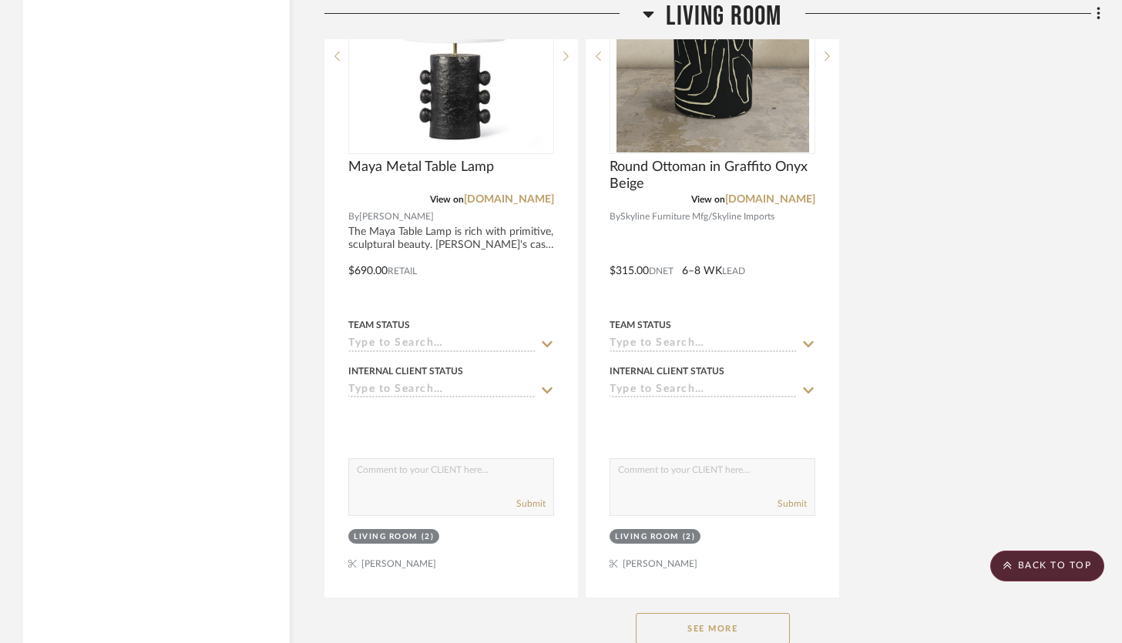
scroll to position [5221, 0]
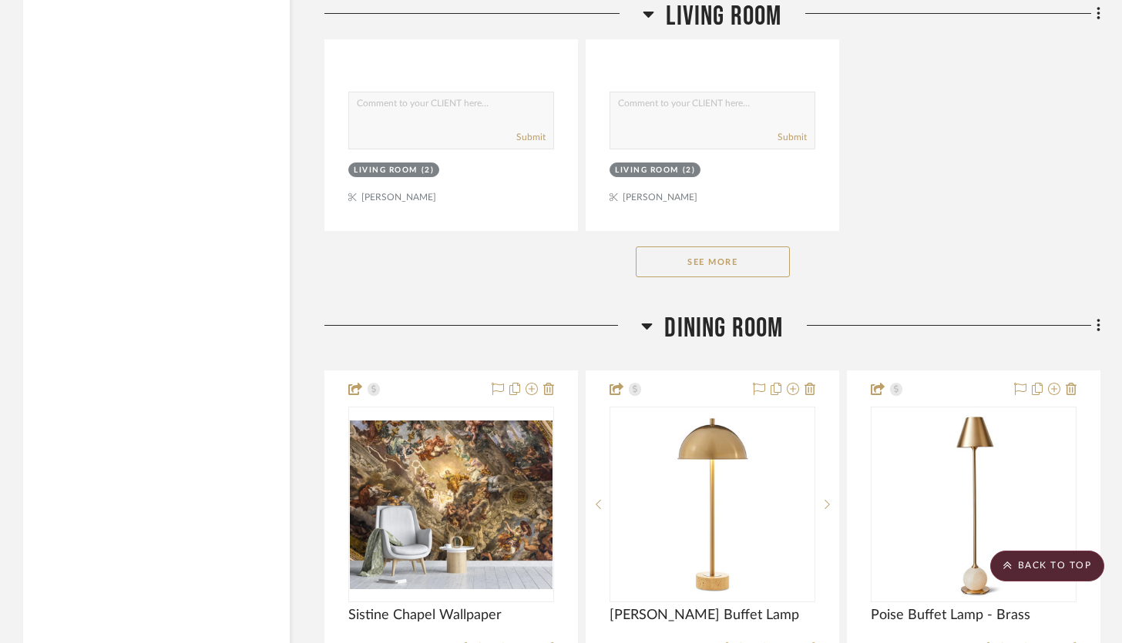
click at [687, 262] on div "See More" at bounding box center [712, 262] width 776 height 62
click at [702, 247] on button "See More" at bounding box center [713, 262] width 154 height 31
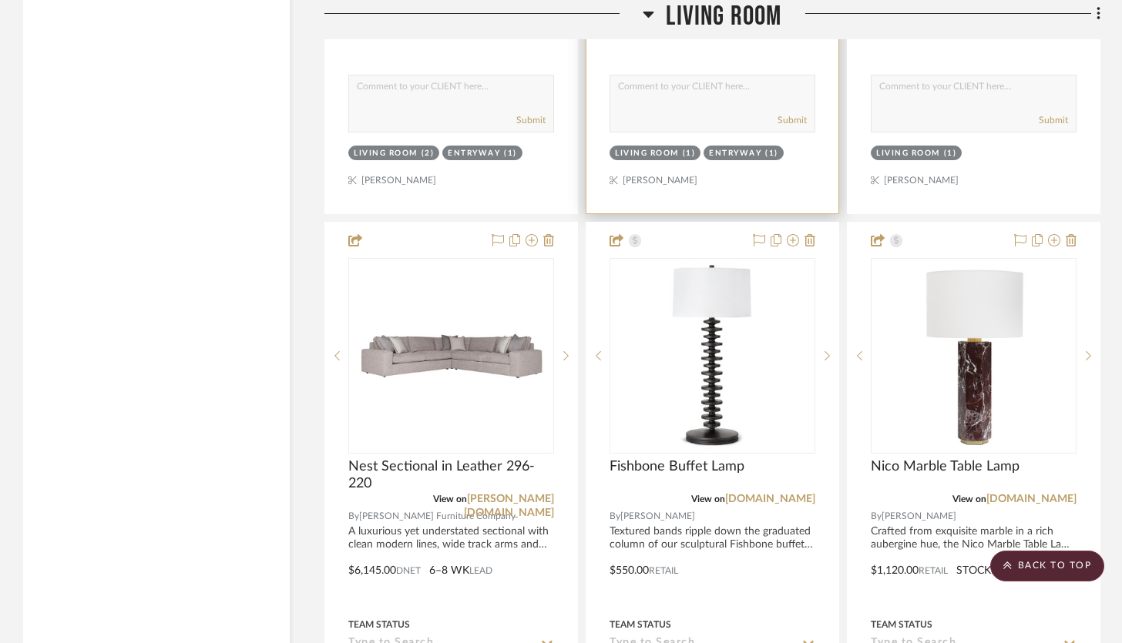
scroll to position [3888, 0]
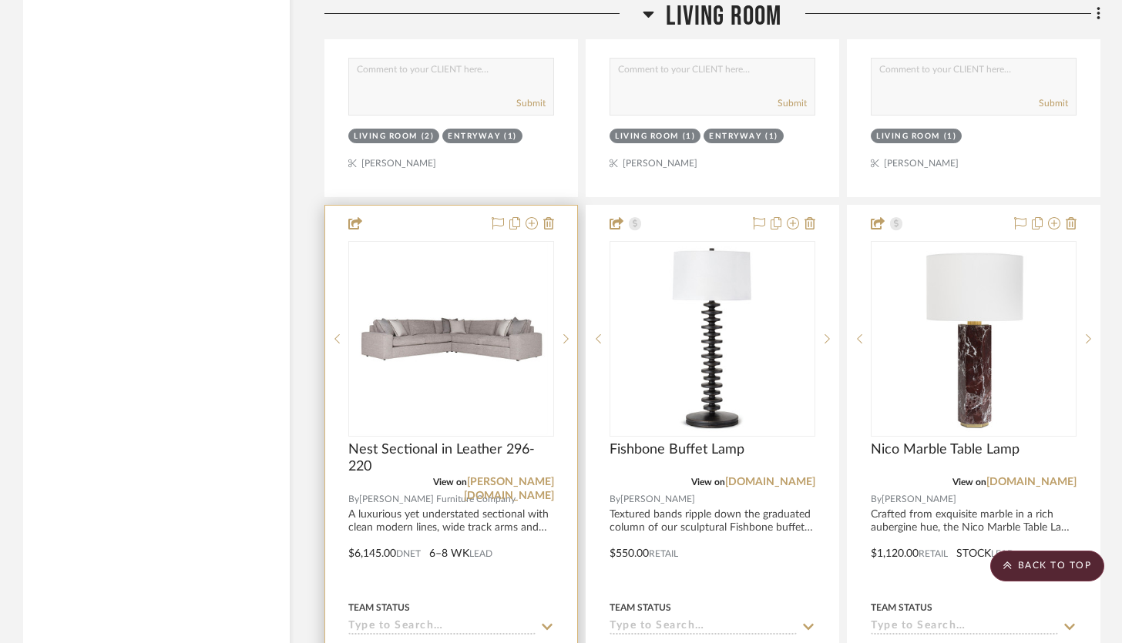
click at [461, 206] on div at bounding box center [451, 543] width 252 height 674
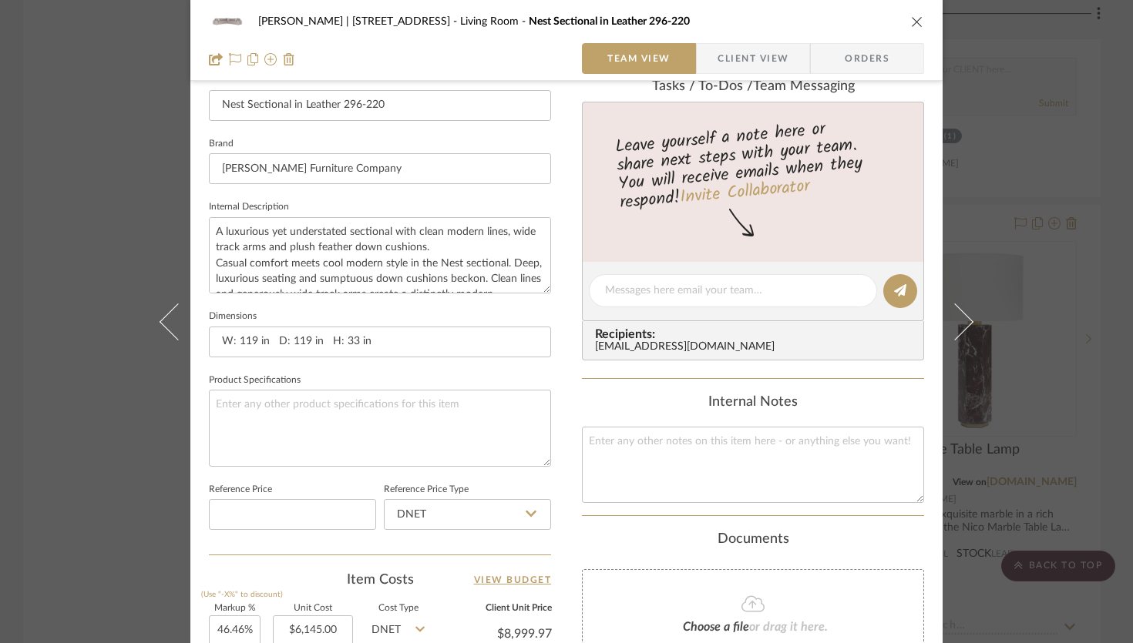
scroll to position [735, 0]
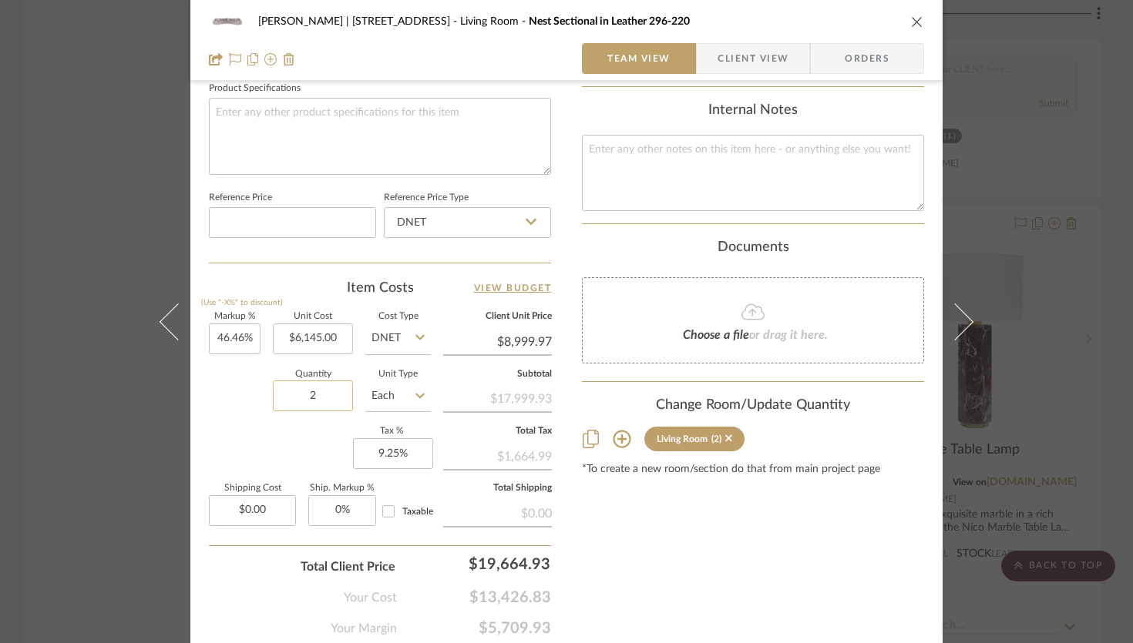
click at [317, 394] on input "2" at bounding box center [313, 396] width 80 height 31
type input "1"
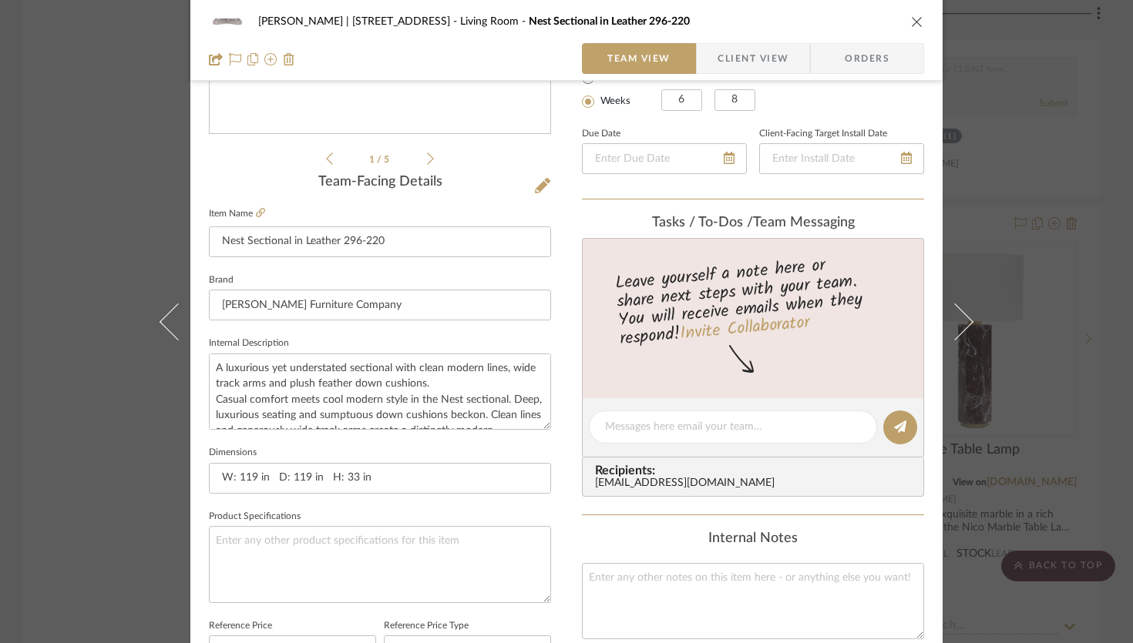
scroll to position [0, 0]
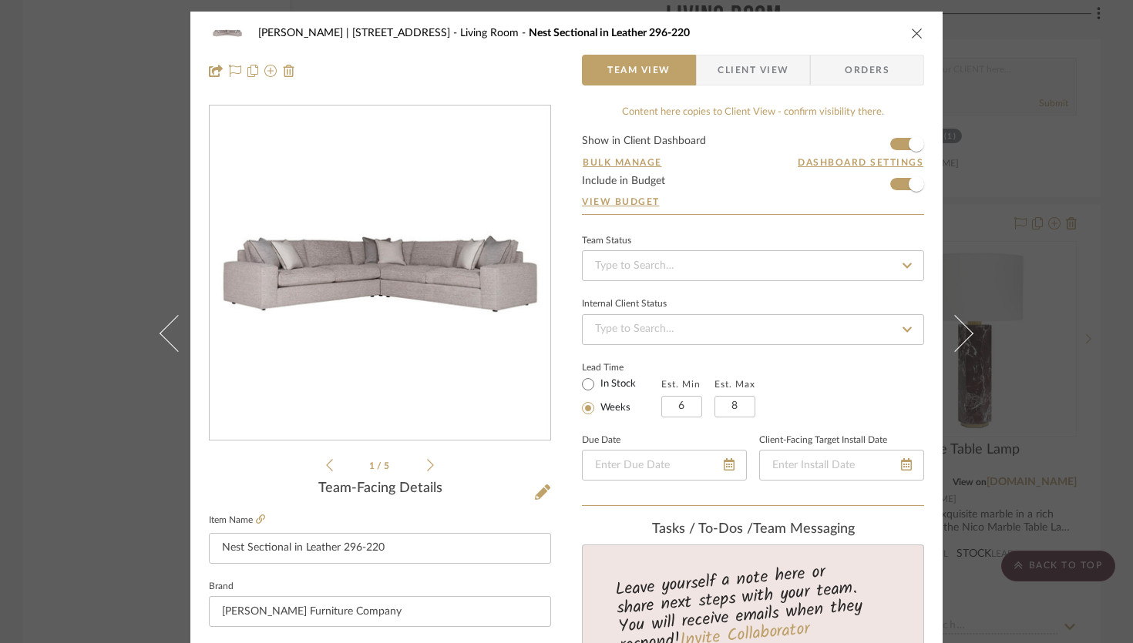
click at [747, 78] on span "Client View" at bounding box center [752, 70] width 71 height 31
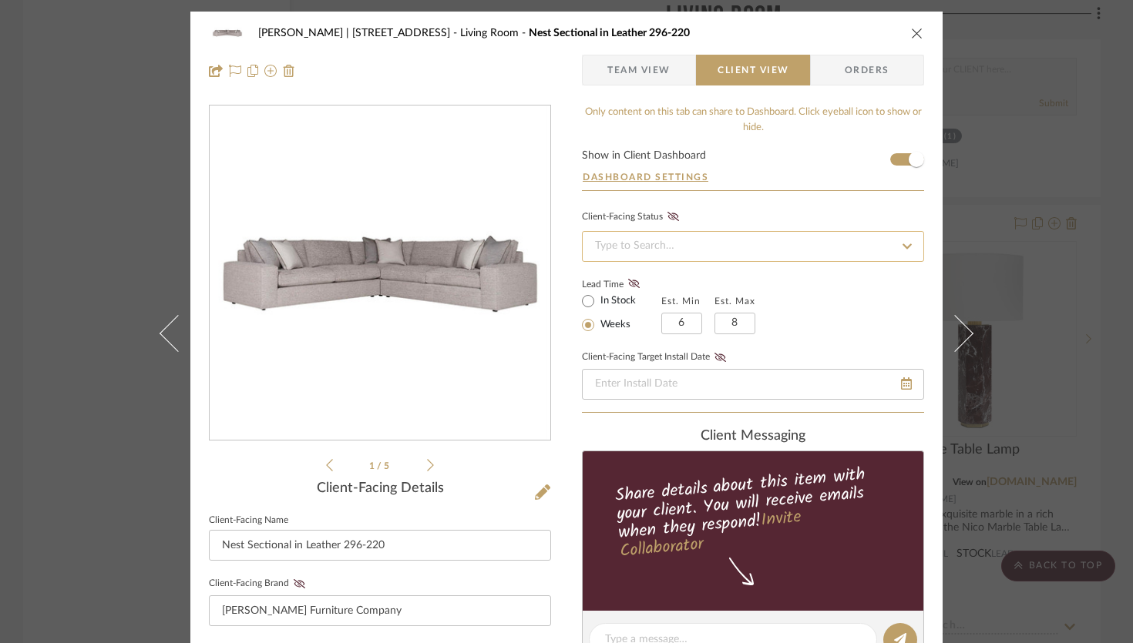
click at [671, 239] on input at bounding box center [753, 246] width 342 height 31
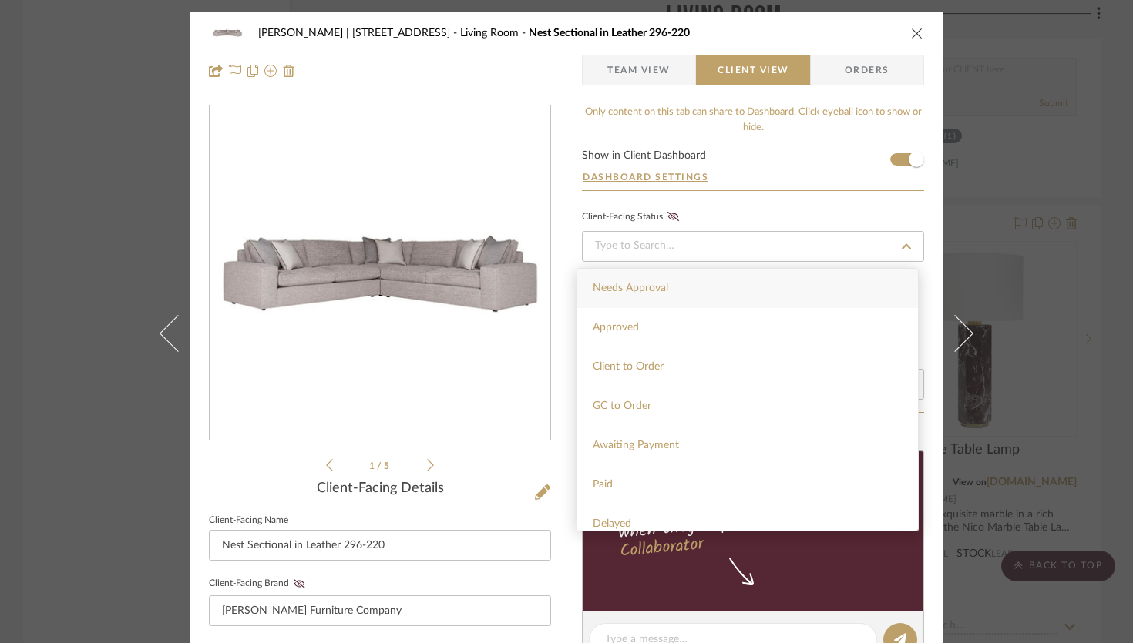
click at [663, 290] on span "Needs Approval" at bounding box center [631, 288] width 76 height 11
type input "10/6/2025"
type input "Needs Approval"
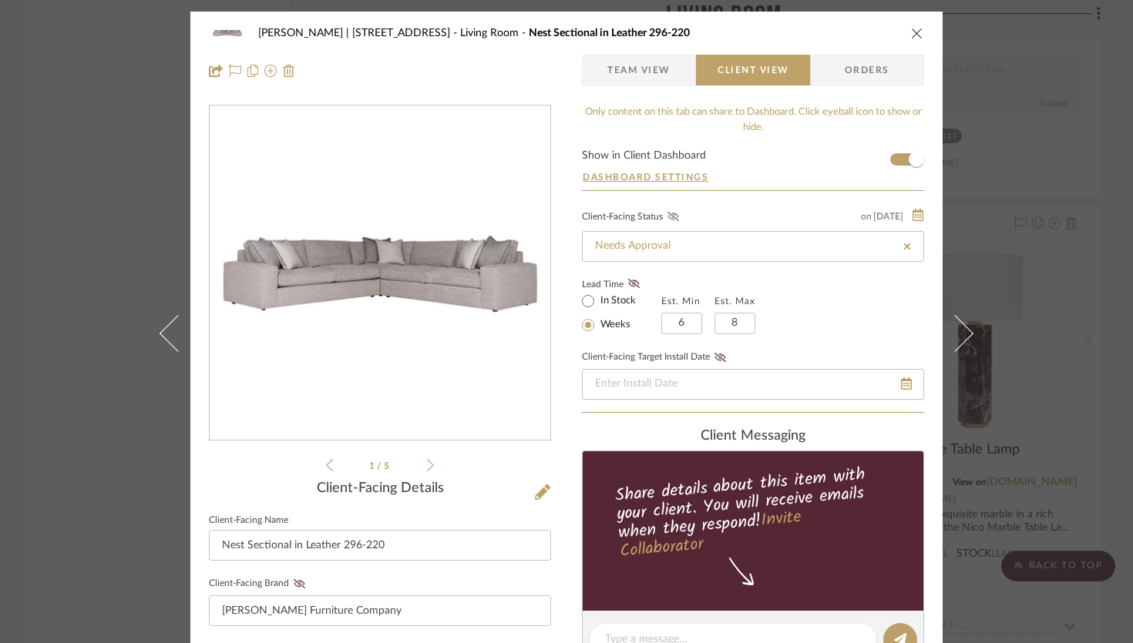
click at [669, 215] on icon at bounding box center [673, 216] width 12 height 9
click at [797, 253] on input "Needs Approval" at bounding box center [753, 246] width 342 height 31
click at [894, 344] on div "Client-Facing Status on 10/6/2025 10/6/2025 Needs Approval Lead Time In Stock W…" at bounding box center [753, 310] width 342 height 207
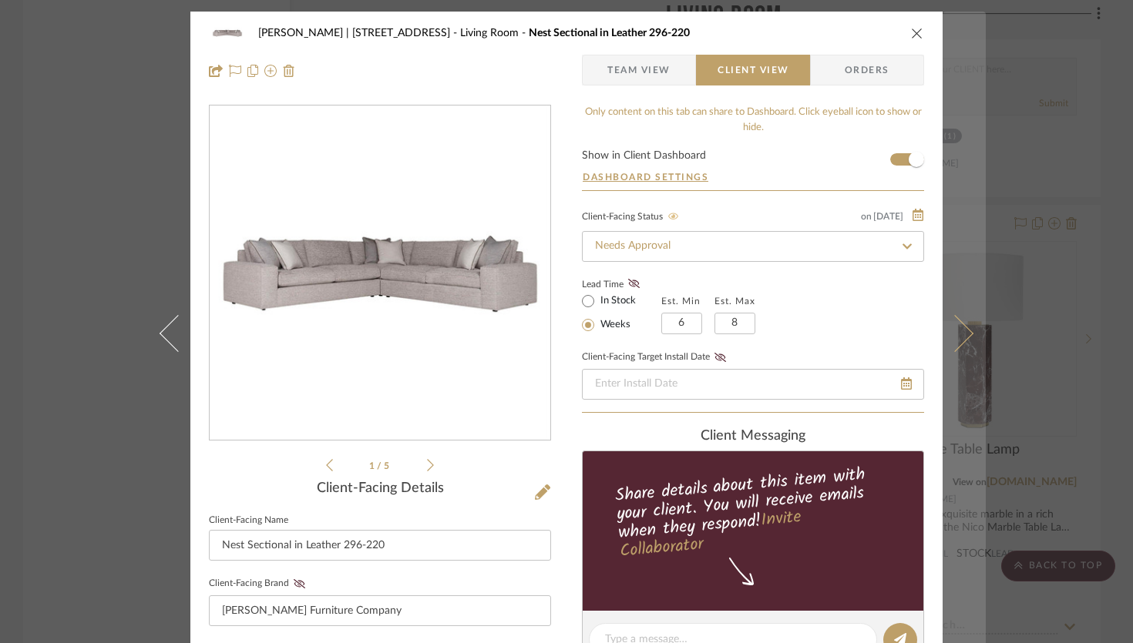
click at [966, 324] on button at bounding box center [963, 333] width 43 height 643
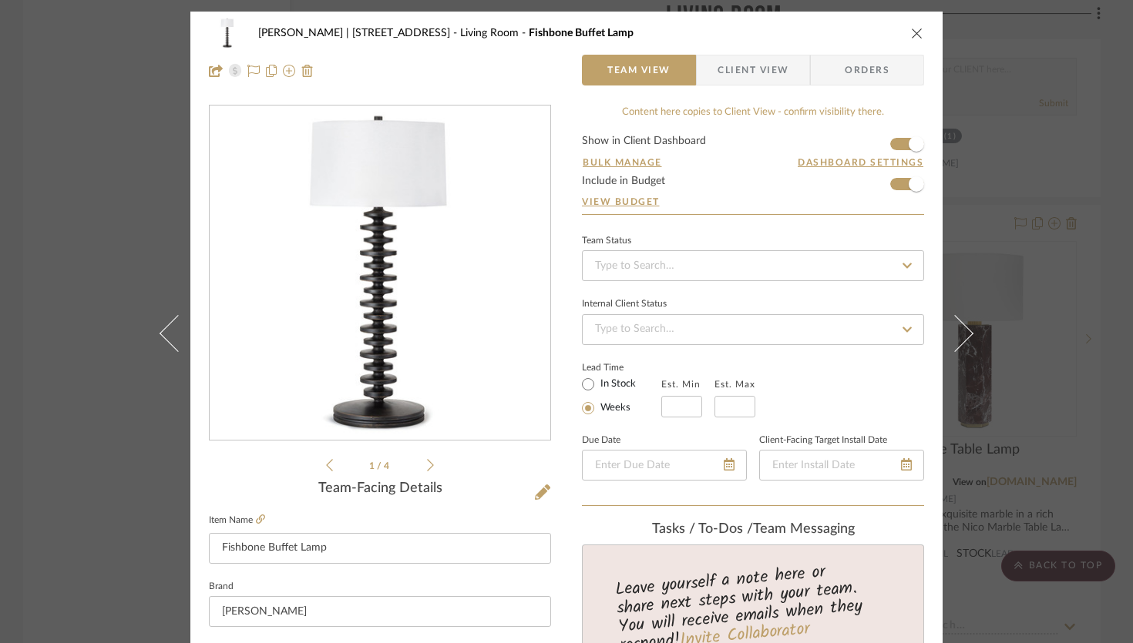
click at [911, 29] on icon "close" at bounding box center [917, 33] width 12 height 12
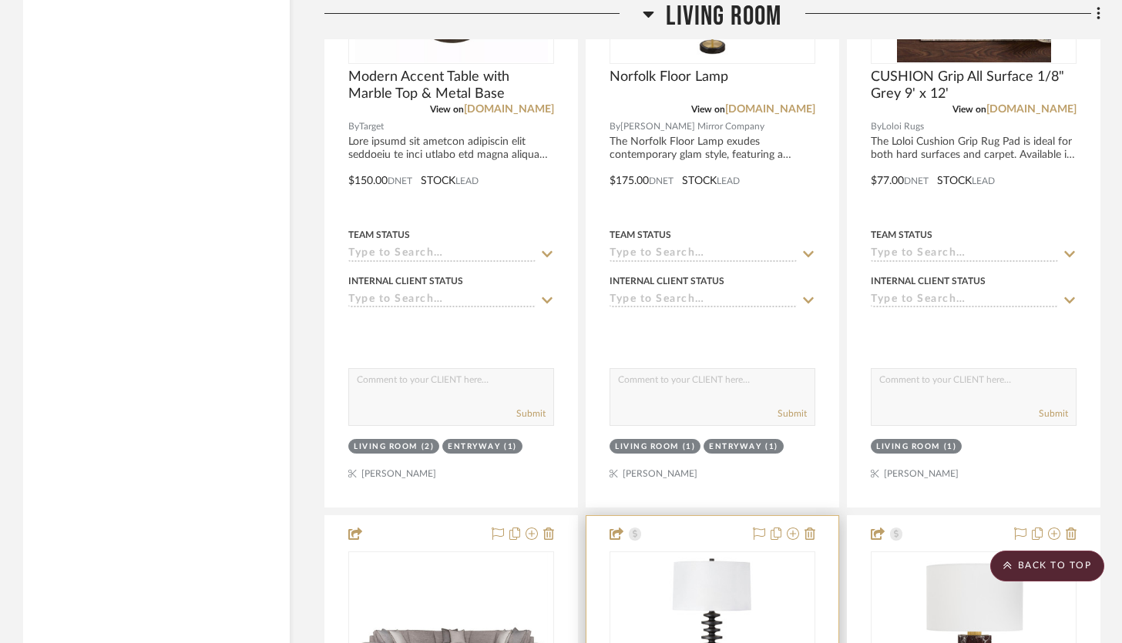
scroll to position [3754, 0]
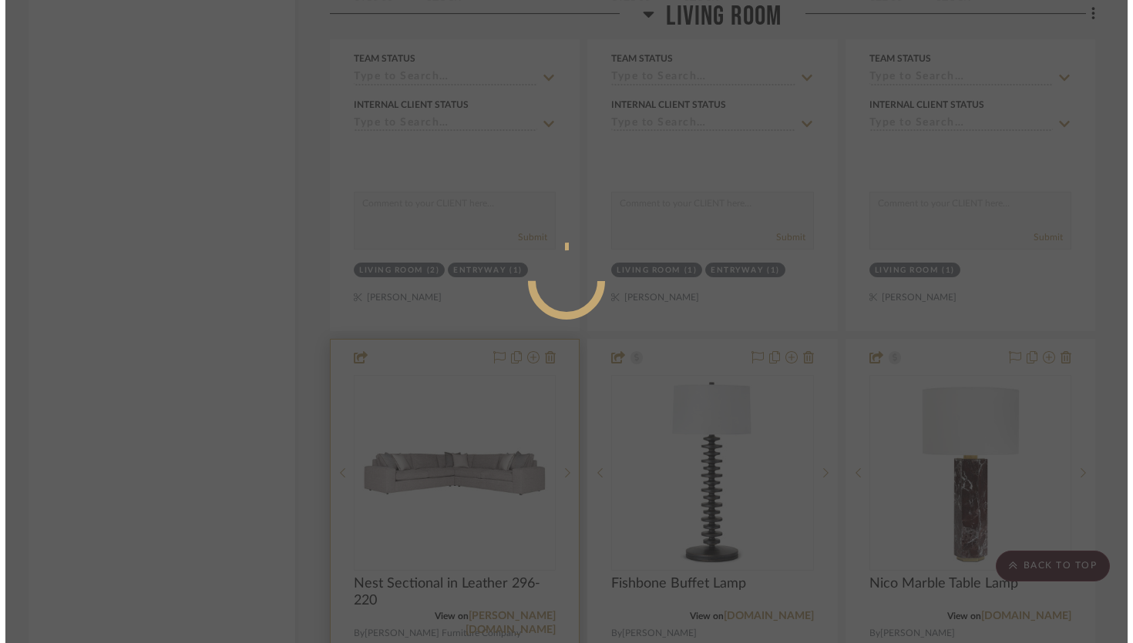
scroll to position [0, 0]
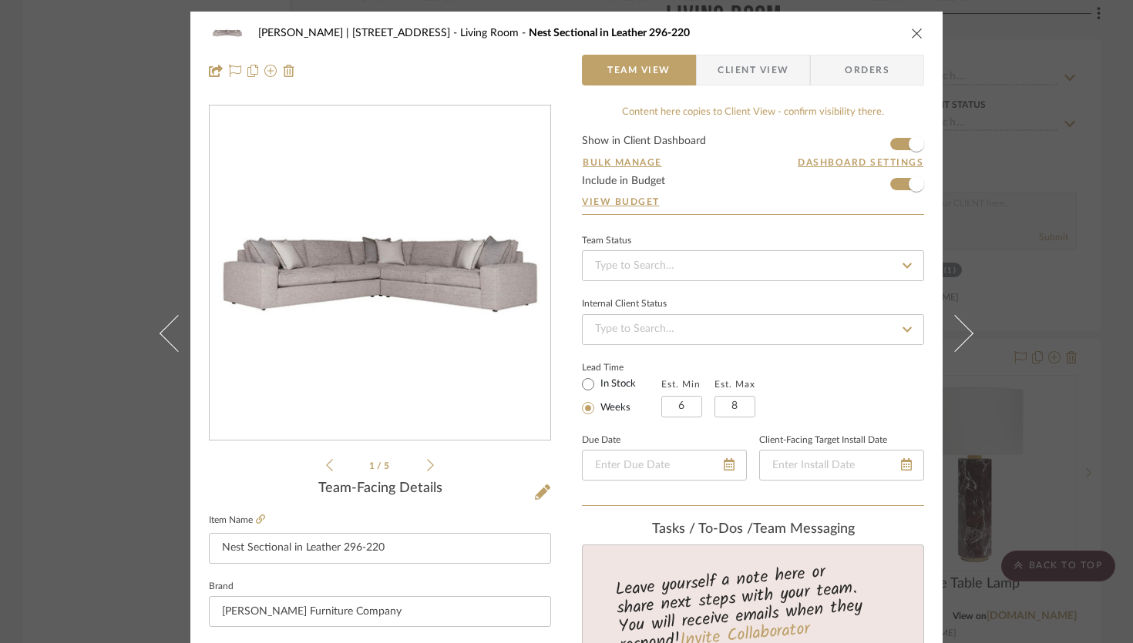
click at [721, 67] on span "Client View" at bounding box center [752, 70] width 71 height 31
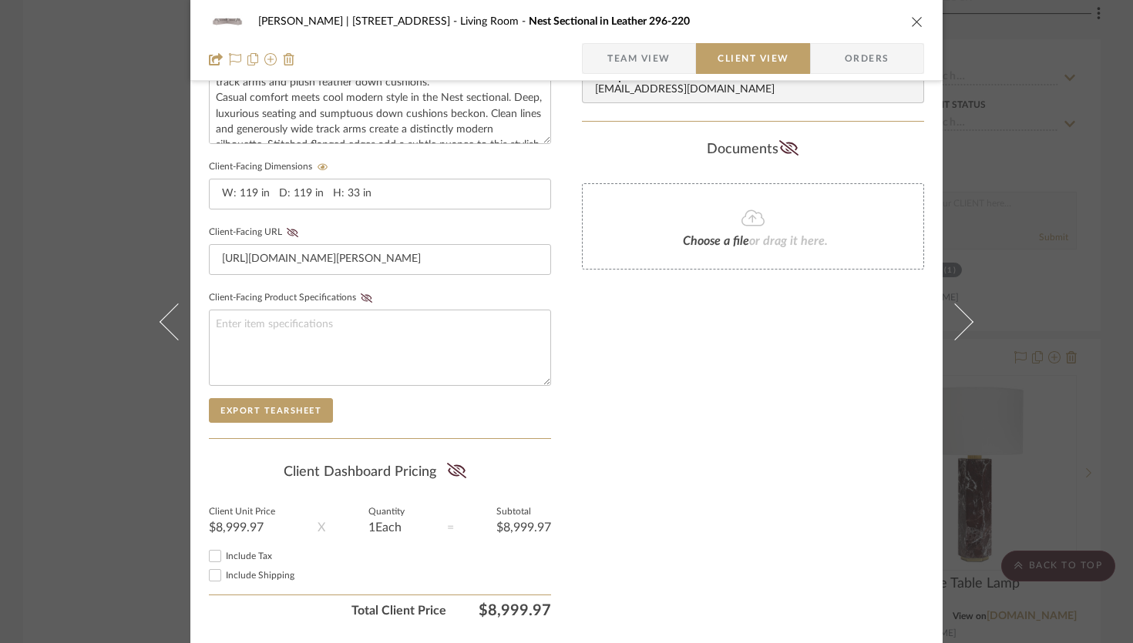
scroll to position [608, 0]
click at [457, 464] on icon at bounding box center [456, 469] width 19 height 15
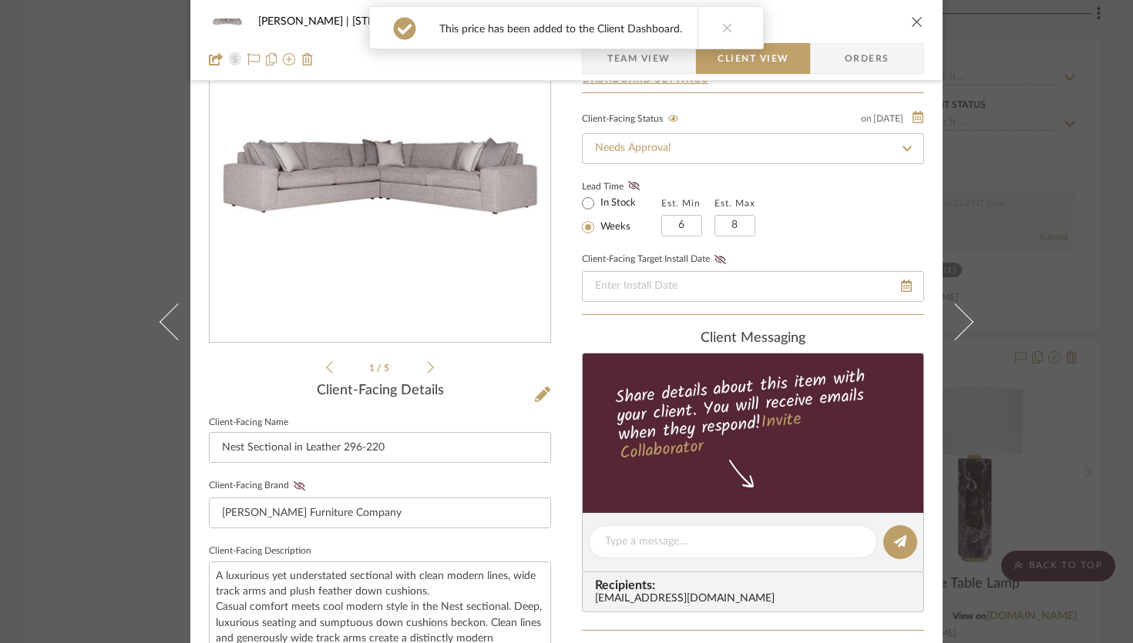
scroll to position [0, 0]
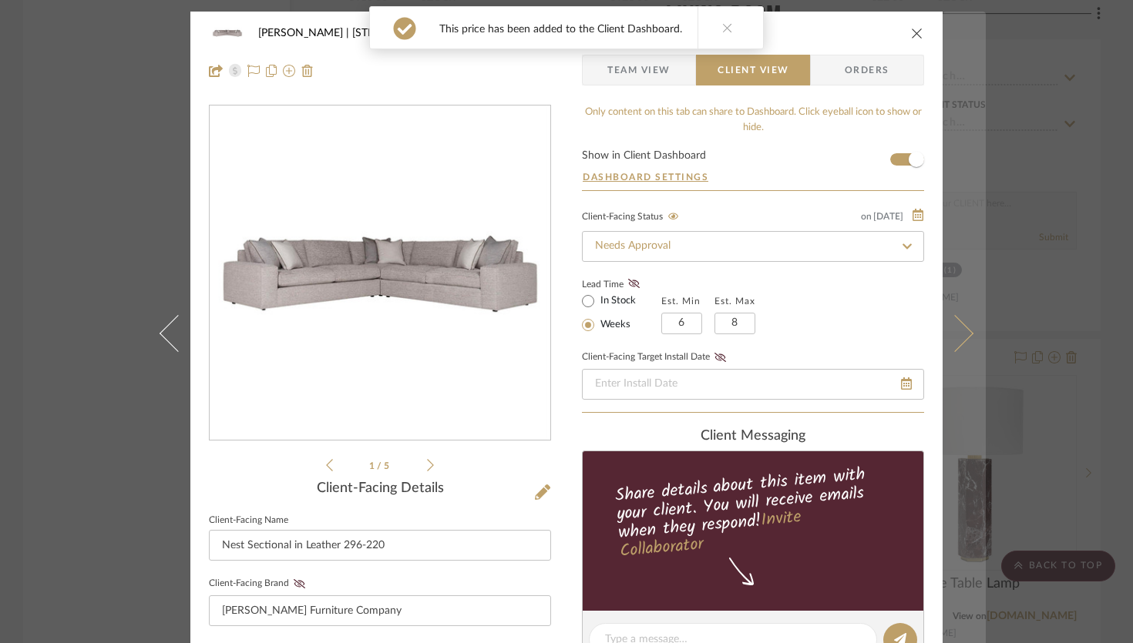
click at [965, 321] on button at bounding box center [963, 333] width 43 height 643
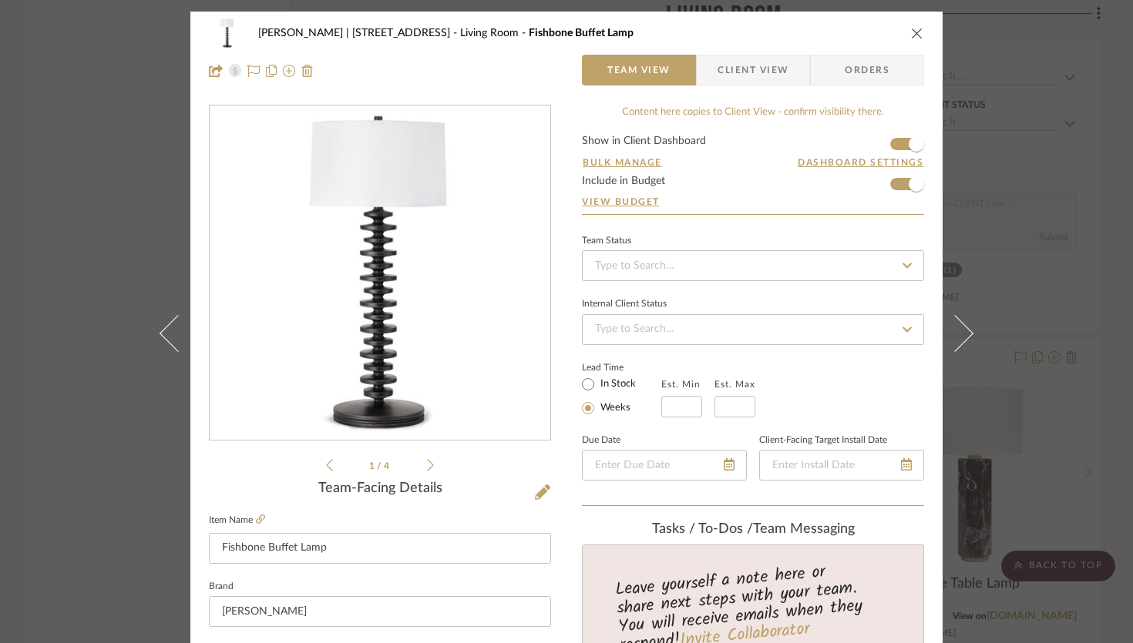
click at [912, 35] on icon "close" at bounding box center [917, 33] width 12 height 12
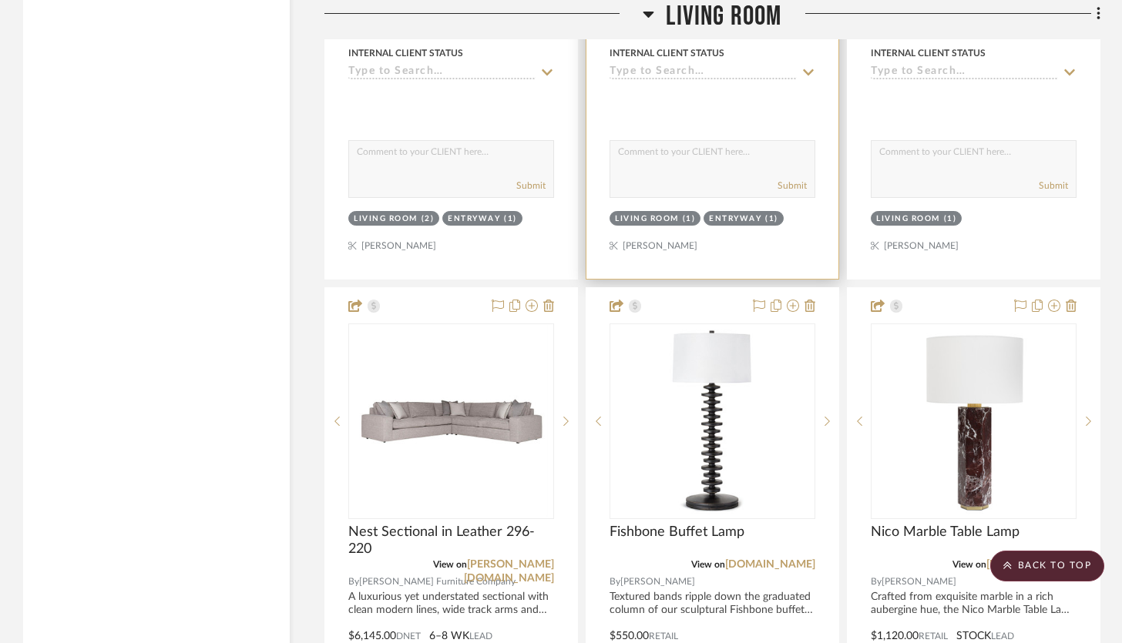
scroll to position [2784, 0]
